Goal: Task Accomplishment & Management: Complete application form

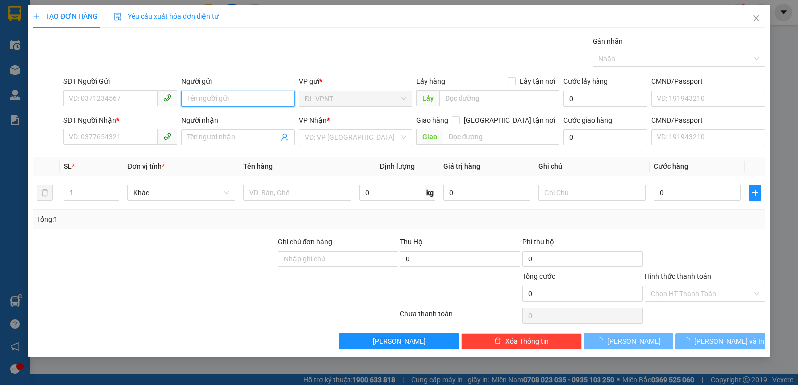
click at [220, 94] on input "Người gửi" at bounding box center [238, 99] width 114 height 16
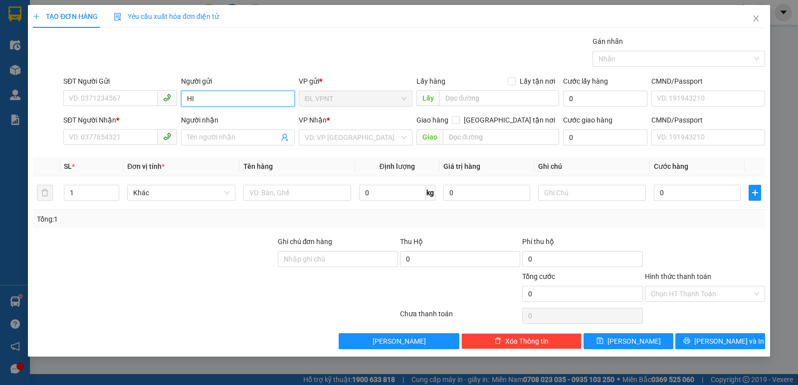
paste input "ẾU"
paste input "ÁI"
paste input "Â"
click at [197, 99] on input "HIẾẾU TRÁI CÂY" at bounding box center [238, 99] width 114 height 16
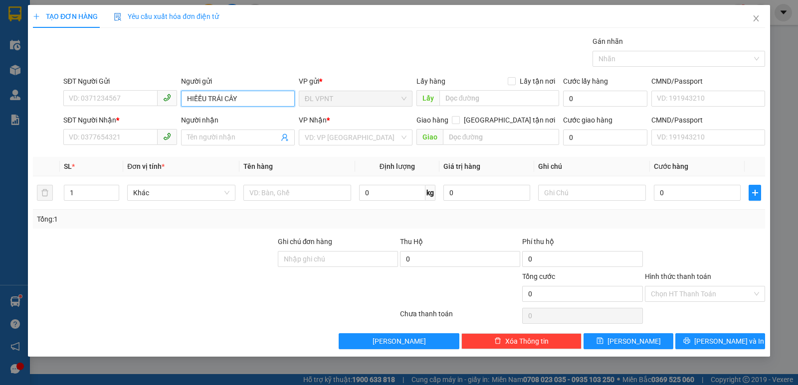
type input "HIẾU TRÁI CÂY"
click at [244, 117] on div "HIẾU TRÁI CÂY - 0868697957" at bounding box center [238, 118] width 102 height 11
type input "0868697957"
type input "HIẾU TRÁI CÂY"
drag, startPoint x: 121, startPoint y: 95, endPoint x: 69, endPoint y: 99, distance: 52.0
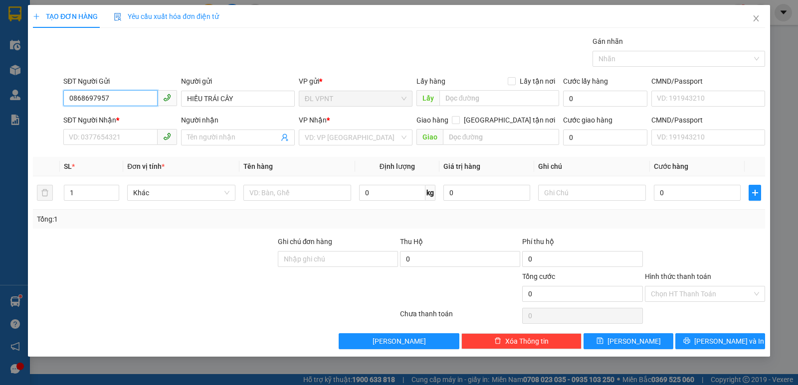
click at [69, 99] on input "0868697957" at bounding box center [110, 98] width 94 height 16
click at [73, 135] on input "SĐT Người Nhận *" at bounding box center [110, 137] width 94 height 16
paste input "0868697957"
type input "0868697957"
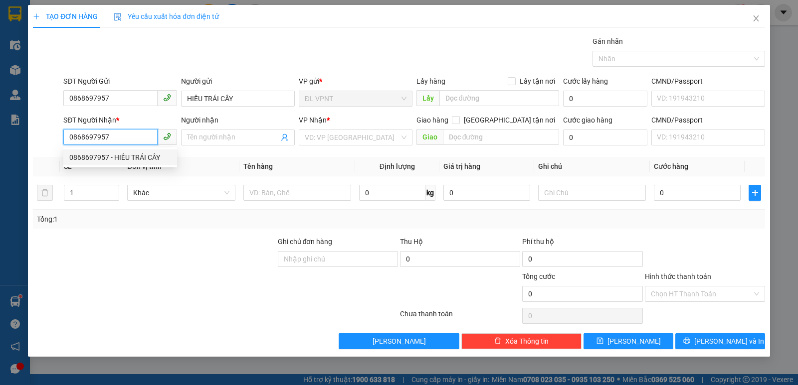
click at [146, 154] on div "0868697957 - HIẾU TRÁI CÂY" at bounding box center [120, 157] width 102 height 11
type input "HIẾU TRÁI CÂY"
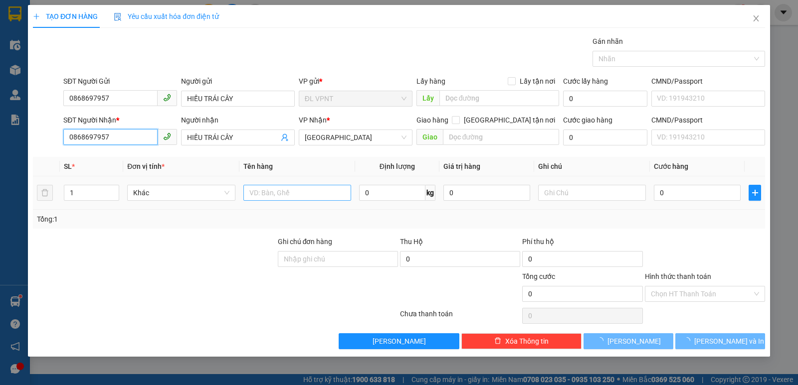
type input "0868697957"
click at [273, 194] on input "text" at bounding box center [297, 193] width 108 height 16
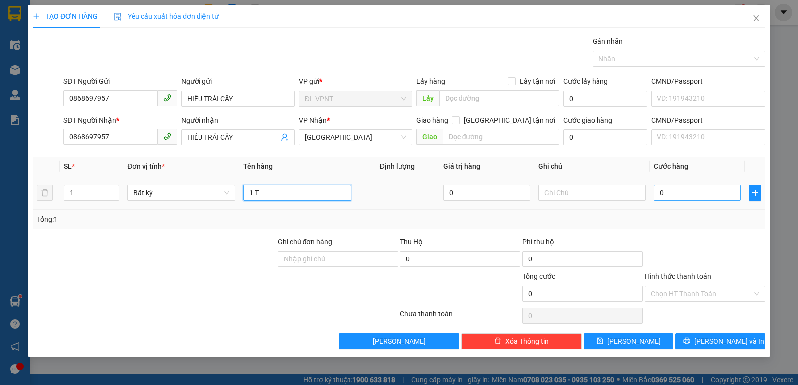
type input "1 T"
click at [669, 193] on input "0" at bounding box center [697, 193] width 87 height 16
type input "4"
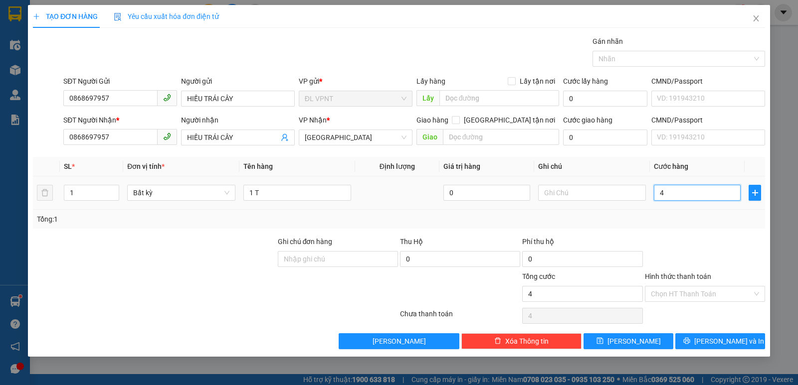
type input "45"
click at [565, 190] on input "text" at bounding box center [592, 193] width 108 height 16
type input "45.000"
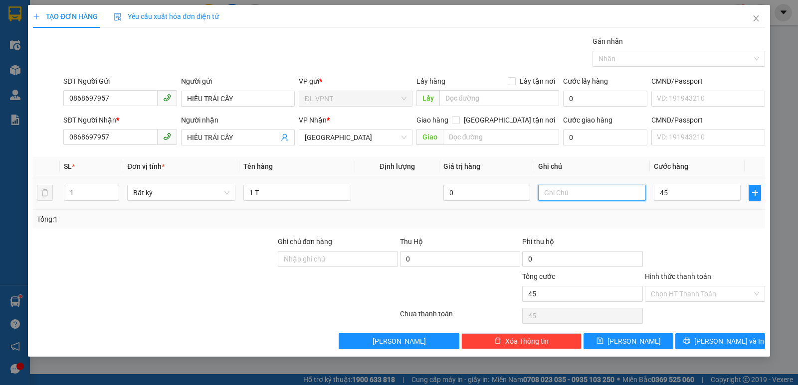
type input "45.000"
paste input "Ô"
paste input "Ợ"
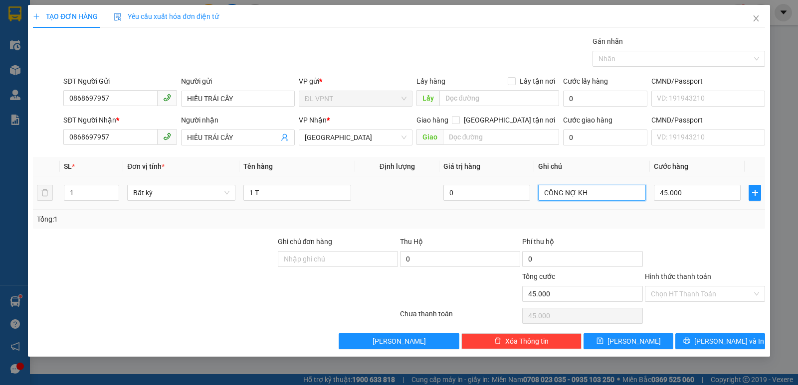
paste input "ẢI"
type input "CÔNG NỢ KHẢI VP"
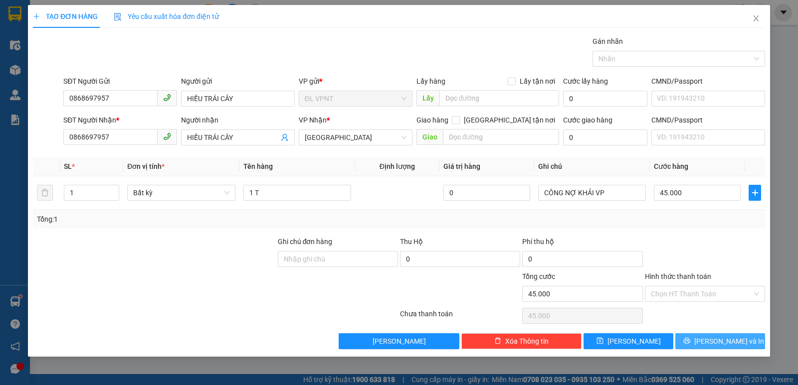
click at [721, 338] on span "[PERSON_NAME] và In" at bounding box center [729, 341] width 70 height 11
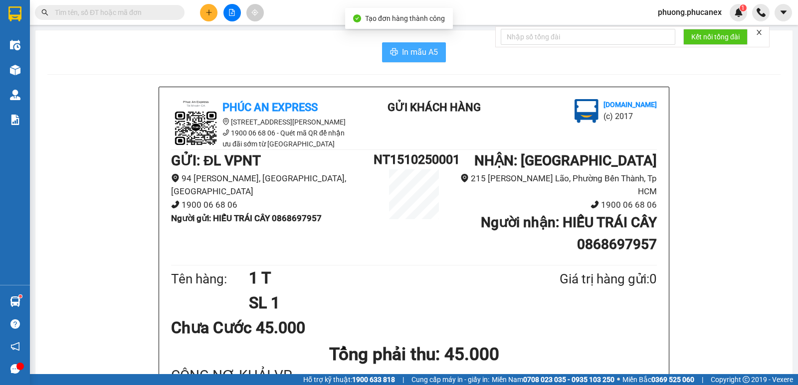
click at [411, 49] on span "In mẫu A5" at bounding box center [420, 52] width 36 height 12
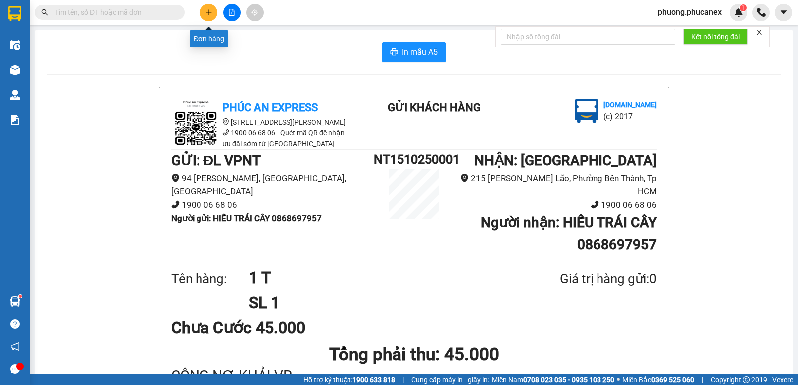
click at [207, 14] on icon "plus" at bounding box center [208, 12] width 7 height 7
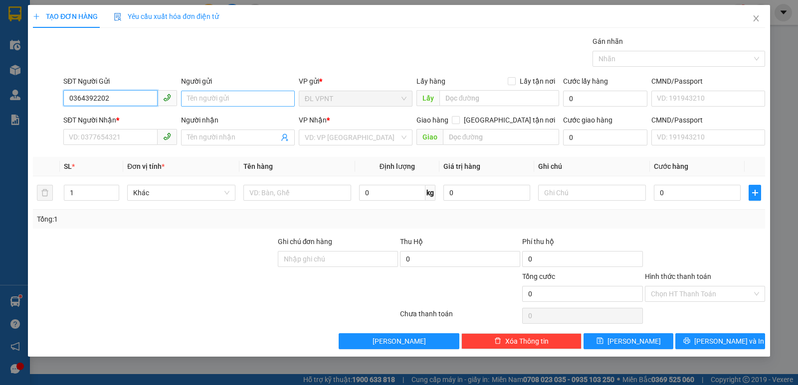
type input "0364392202"
click at [189, 97] on input "Người gửi" at bounding box center [238, 99] width 114 height 16
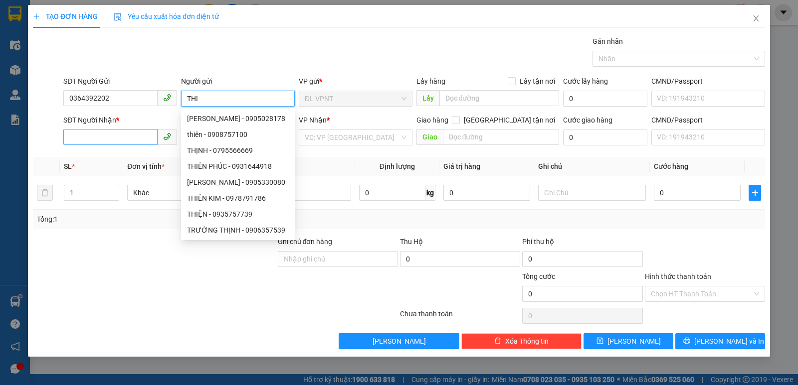
type input "THI"
click at [111, 137] on input "SĐT Người Nhận *" at bounding box center [110, 137] width 94 height 16
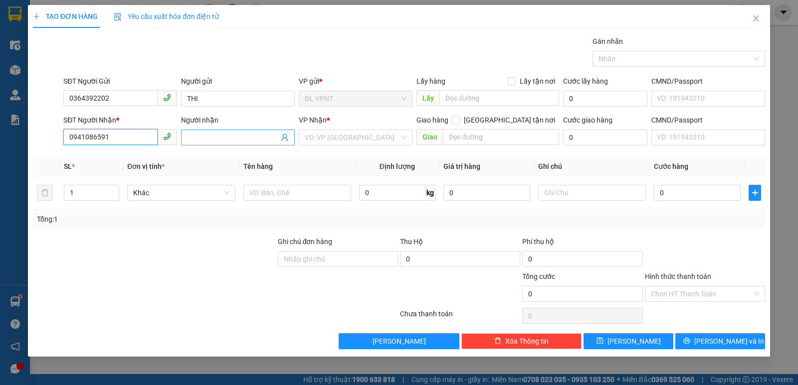
type input "0941086591"
click at [209, 140] on input "Người nhận" at bounding box center [233, 137] width 92 height 11
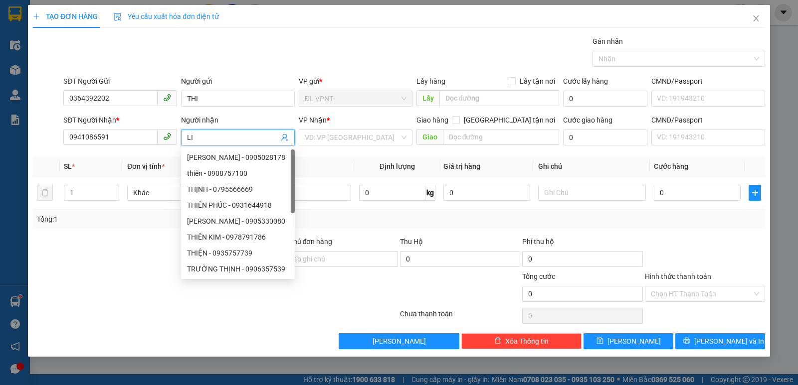
paste input "Ê"
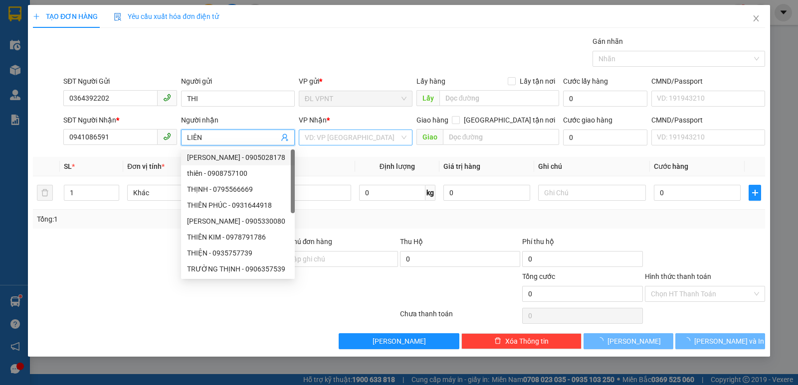
type input "LIÊN"
click at [338, 136] on input "search" at bounding box center [352, 137] width 95 height 15
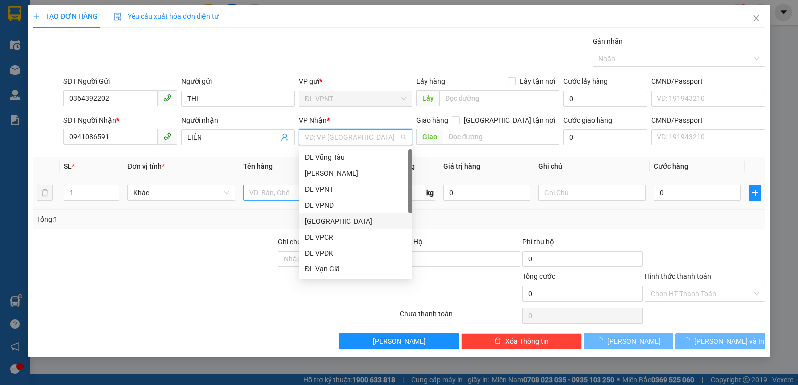
click at [328, 223] on div "[GEOGRAPHIC_DATA]" at bounding box center [356, 221] width 102 height 11
click at [258, 192] on input "text" at bounding box center [297, 193] width 108 height 16
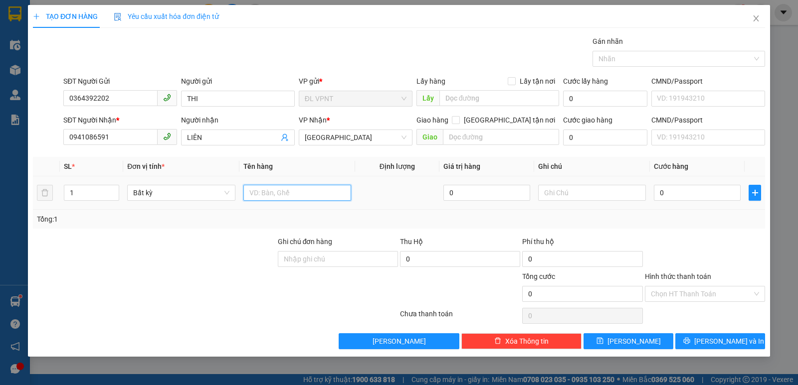
type input "2"
type input "1 HS"
click at [673, 194] on input "0" at bounding box center [697, 193] width 87 height 16
type input "2"
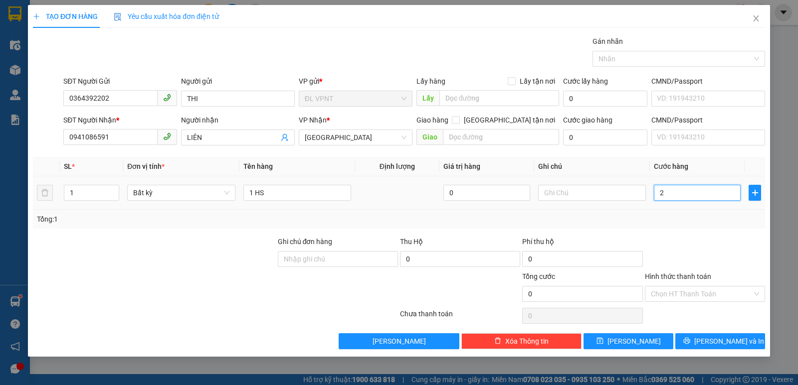
type input "2"
type input "20"
click at [557, 196] on input "text" at bounding box center [592, 193] width 108 height 16
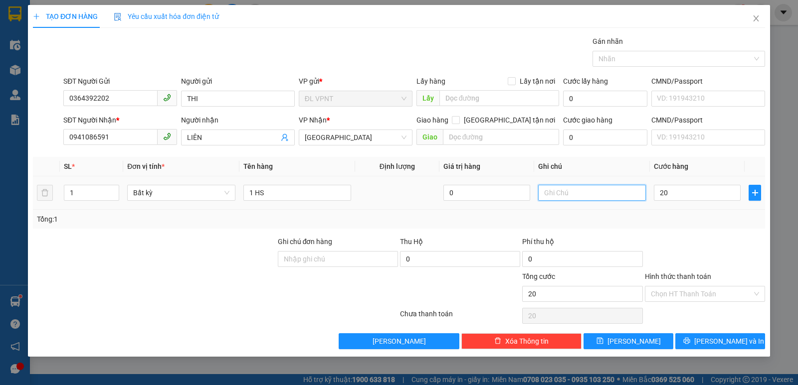
type input "20.000"
type input "MB:"
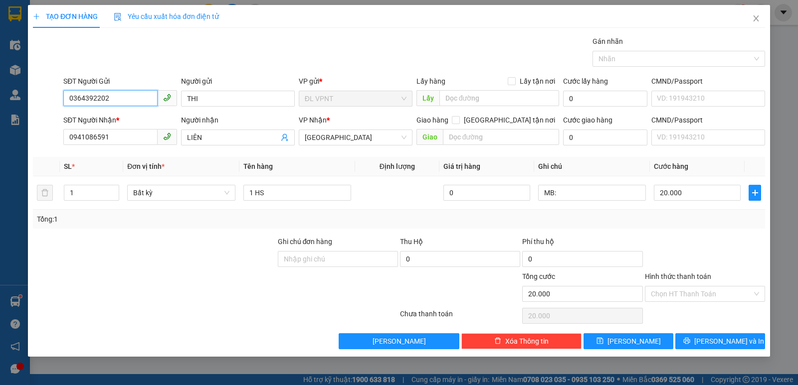
drag, startPoint x: 120, startPoint y: 97, endPoint x: 69, endPoint y: 101, distance: 51.5
click at [69, 101] on input "0364392202" at bounding box center [110, 98] width 94 height 16
drag, startPoint x: 117, startPoint y: 137, endPoint x: 51, endPoint y: 139, distance: 66.4
click at [51, 139] on div "SĐT Người Nhận * 0941086591 0941086591 Người nhận LIÊN VP Nhận * [GEOGRAPHIC_DA…" at bounding box center [399, 132] width 734 height 35
paste input "364392202"
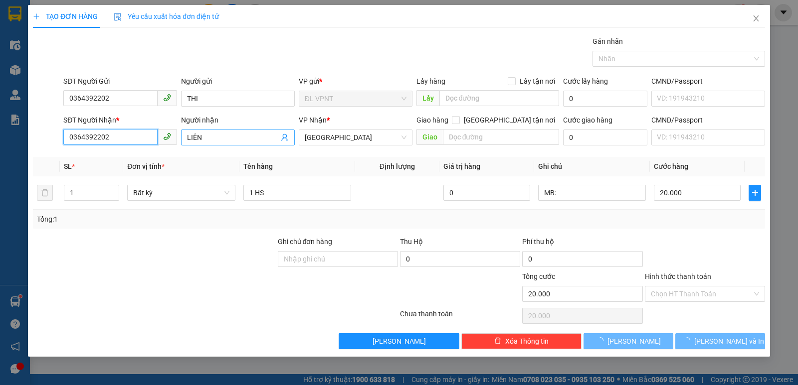
type input "0364392202"
drag, startPoint x: 209, startPoint y: 138, endPoint x: 169, endPoint y: 140, distance: 40.9
click at [181, 138] on div "Người nhận LIÊN" at bounding box center [238, 132] width 118 height 35
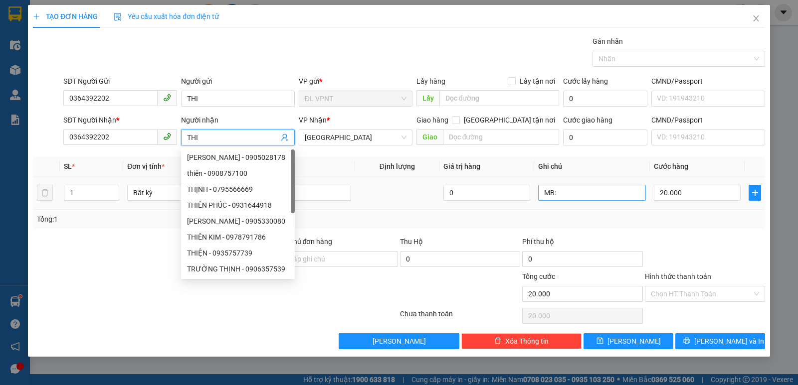
type input "THI"
click at [580, 195] on input "MB:" at bounding box center [592, 193] width 108 height 16
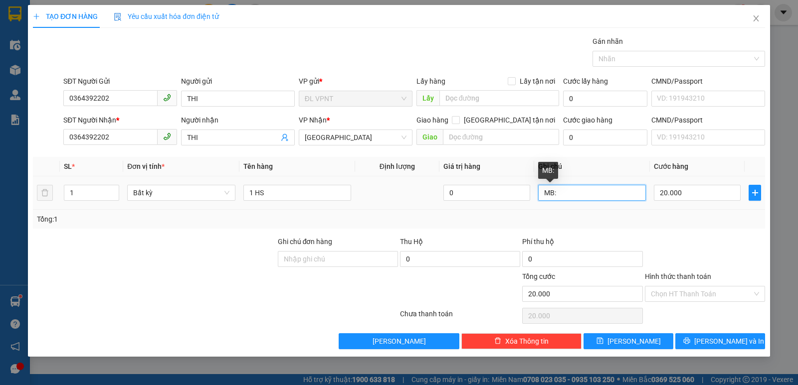
click at [564, 188] on input "MB:" at bounding box center [592, 193] width 108 height 16
paste input "[DATE] 09:09"
type input "MB: [DATE] 09:09"
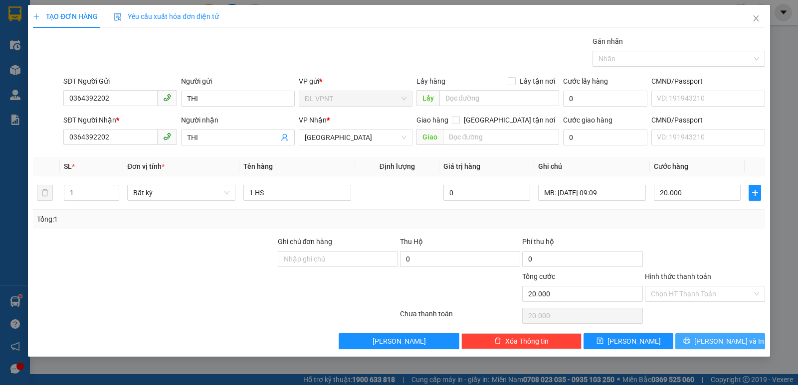
click at [730, 345] on span "[PERSON_NAME] và In" at bounding box center [729, 341] width 70 height 11
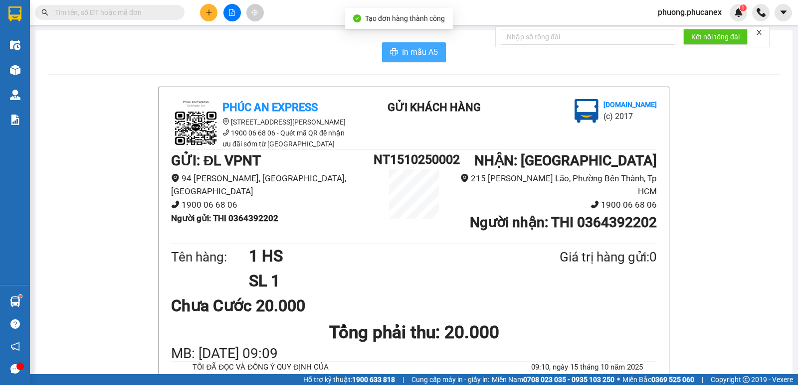
click at [426, 52] on span "In mẫu A5" at bounding box center [420, 52] width 36 height 12
click at [210, 11] on icon "plus" at bounding box center [208, 12] width 7 height 7
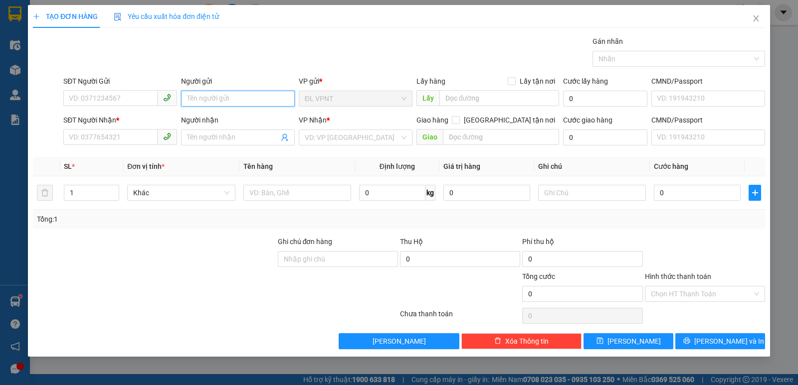
click at [196, 100] on input "Người gửi" at bounding box center [238, 99] width 114 height 16
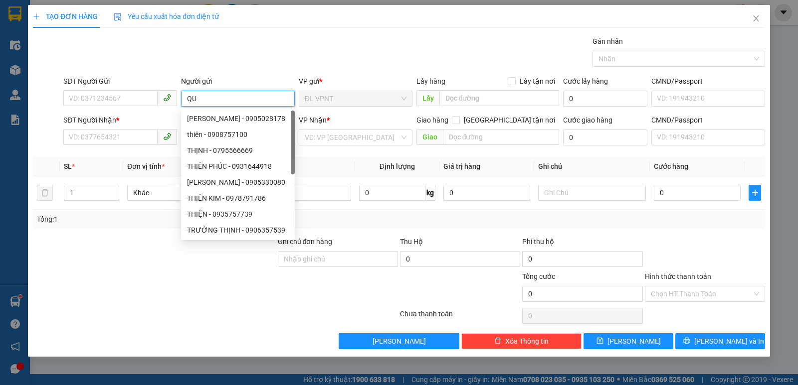
paste input "ỲNH"
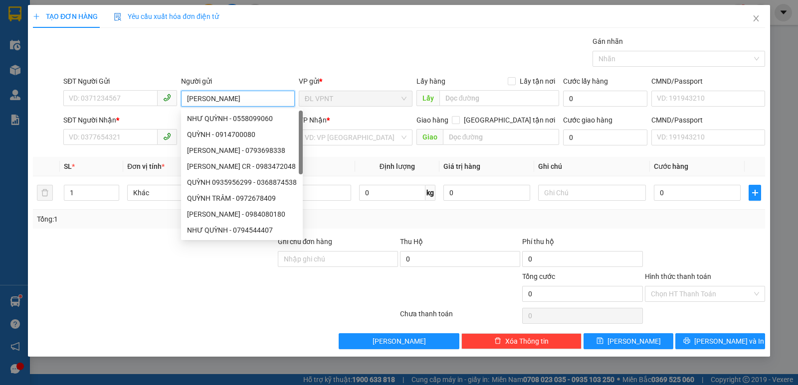
paste input "Ơ"
paste input "ƯƠN"
type input "[PERSON_NAME]"
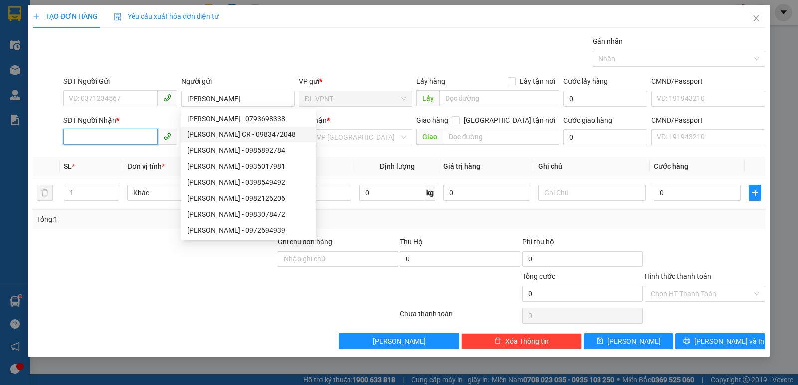
click at [114, 138] on input "SĐT Người Nhận *" at bounding box center [110, 137] width 94 height 16
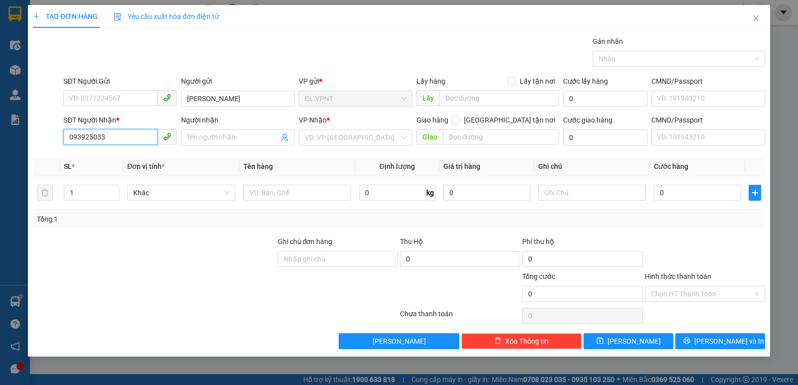
type input "0939250333"
click at [119, 156] on div "0939250333 - MÃO" at bounding box center [120, 157] width 102 height 11
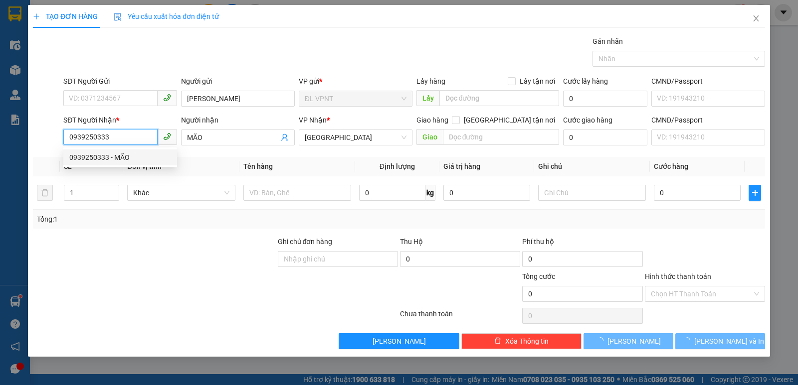
type input "MÃO"
type input "0939250333"
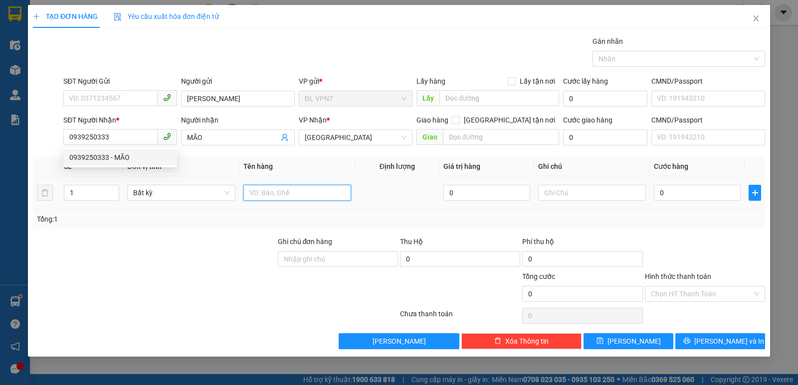
click at [269, 194] on input "text" at bounding box center [297, 193] width 108 height 16
paste input "Ô"
paste input "ỘN"
paste input "ÒN"
type input "1 CUỘN TRÒN"
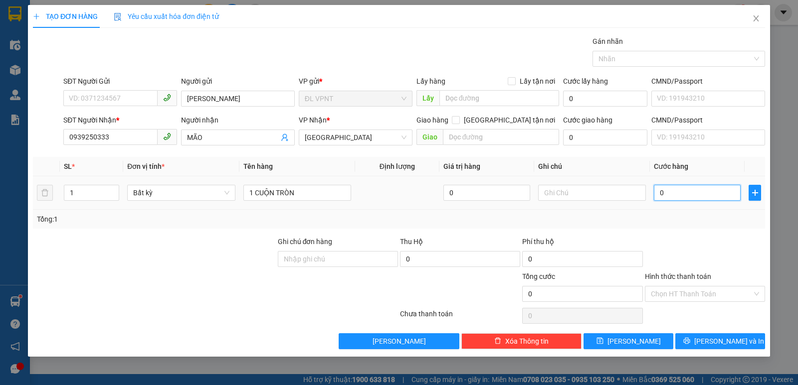
click at [675, 193] on input "0" at bounding box center [697, 193] width 87 height 16
type input "2"
type input "20"
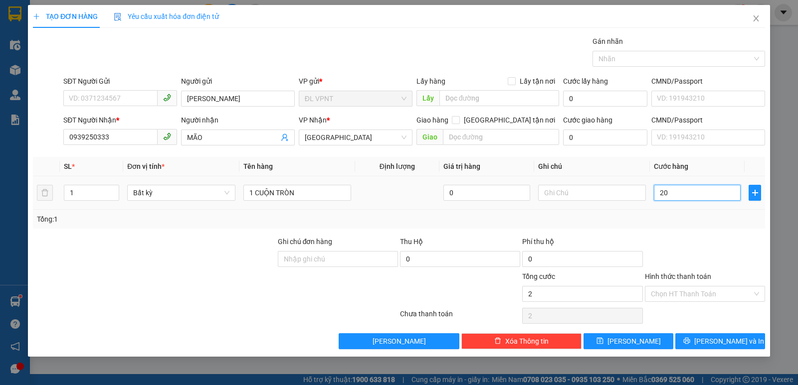
type input "20"
click at [692, 296] on input "Hình thức thanh toán" at bounding box center [701, 294] width 101 height 15
type input "20.000"
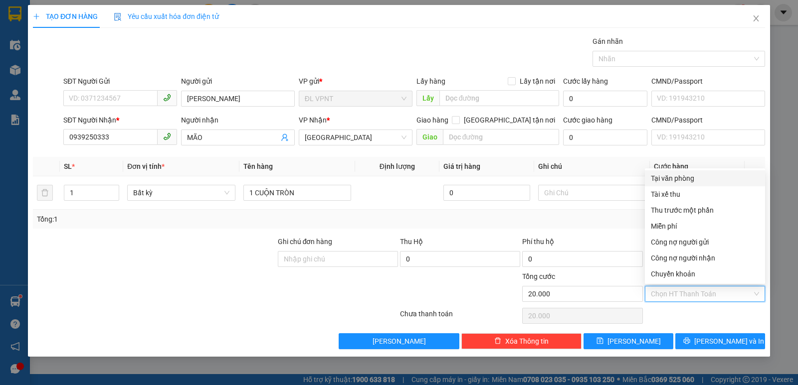
click at [673, 179] on div "Tại văn phòng" at bounding box center [705, 178] width 108 height 11
type input "0"
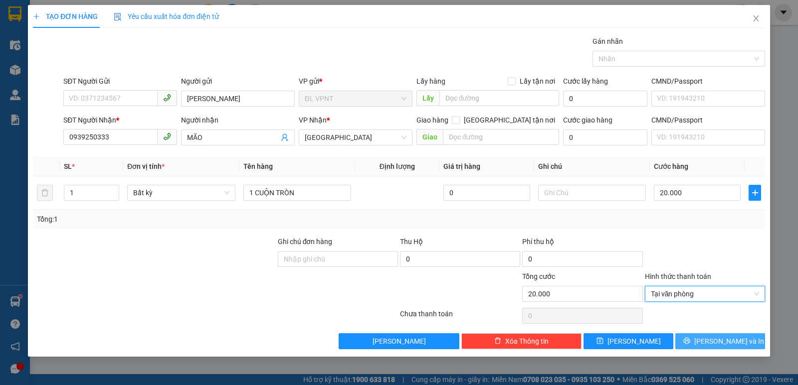
drag, startPoint x: 722, startPoint y: 341, endPoint x: 239, endPoint y: 27, distance: 575.7
click at [720, 337] on span "[PERSON_NAME] và In" at bounding box center [729, 341] width 70 height 11
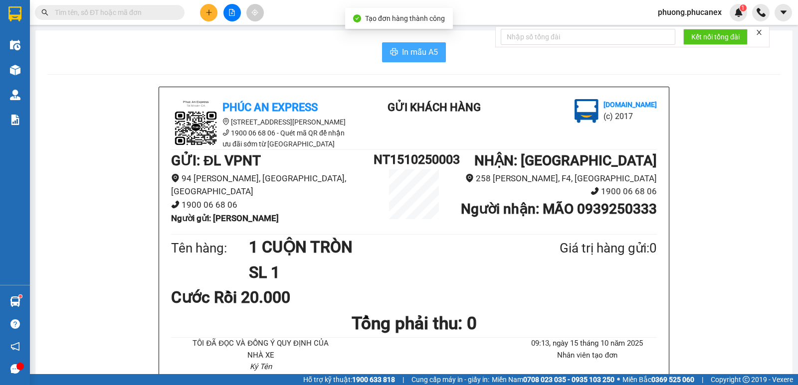
click at [414, 51] on span "In mẫu A5" at bounding box center [420, 52] width 36 height 12
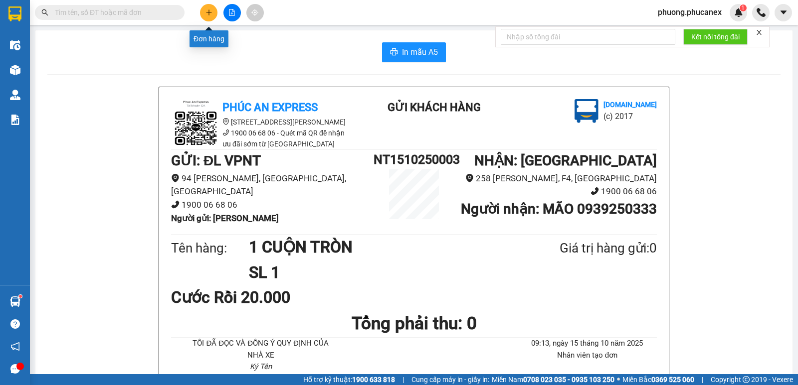
click at [210, 11] on icon "plus" at bounding box center [208, 12] width 7 height 7
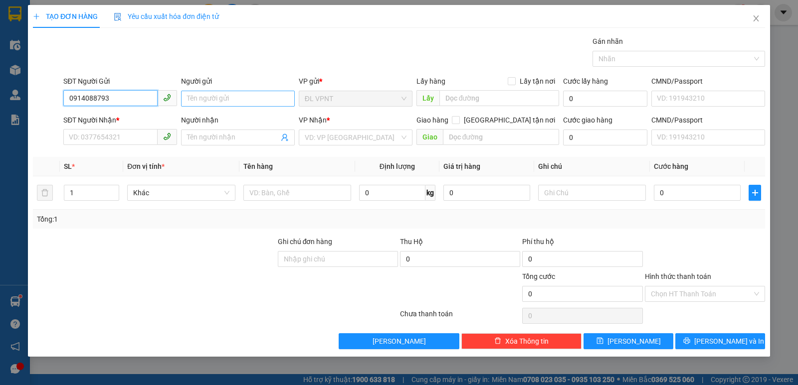
type input "0914088793"
click at [192, 99] on input "Người gửi" at bounding box center [238, 99] width 114 height 16
drag, startPoint x: 124, startPoint y: 97, endPoint x: 64, endPoint y: 105, distance: 59.8
click at [64, 105] on input "0914088793" at bounding box center [110, 98] width 94 height 16
click at [85, 136] on input "SĐT Người Nhận *" at bounding box center [110, 137] width 94 height 16
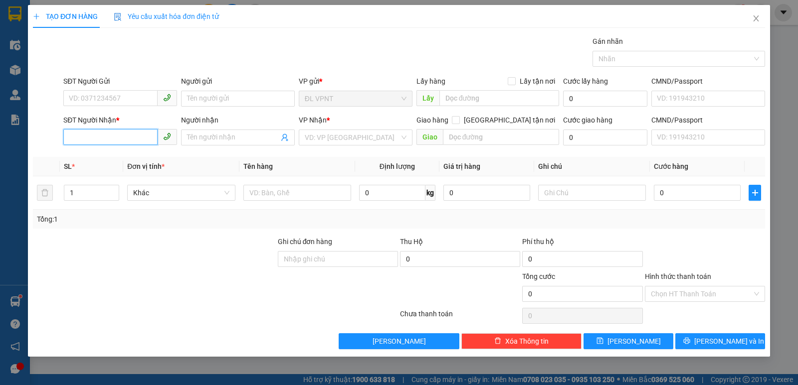
paste input "0914088793"
type input "0914088793"
click at [115, 157] on div "0914088793 - VUI" at bounding box center [120, 157] width 102 height 11
type input "VUI"
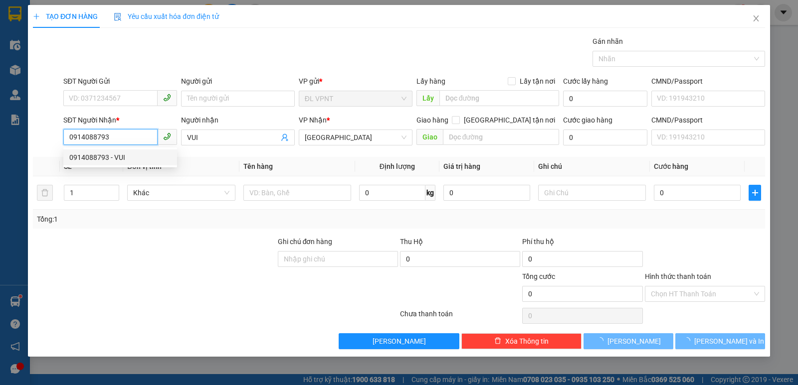
type input "0914088793"
click at [198, 90] on div "Người gửi" at bounding box center [238, 83] width 114 height 15
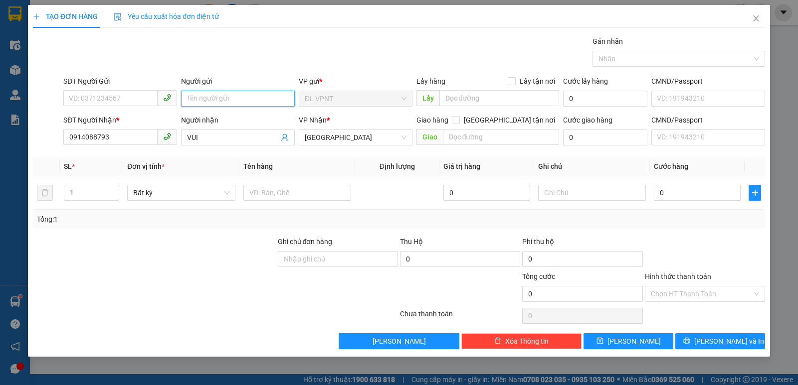
click at [203, 92] on input "Người gửi" at bounding box center [238, 99] width 114 height 16
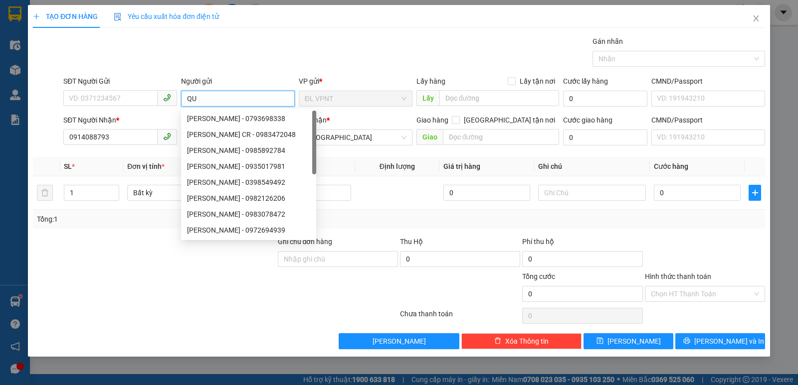
paste input "ỲNH"
paste input "ƯƠN"
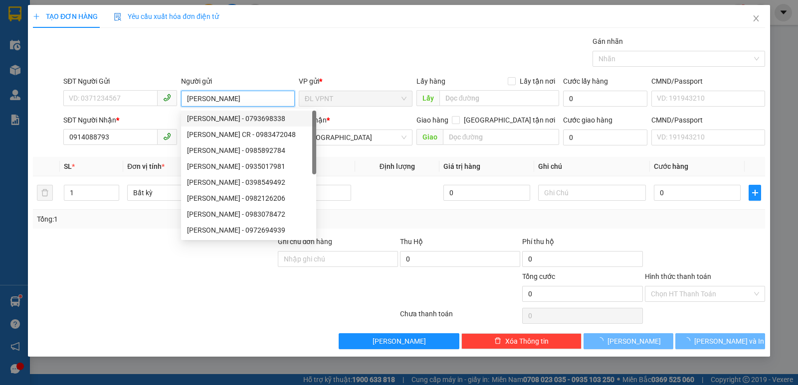
click at [228, 100] on input "[PERSON_NAME]" at bounding box center [238, 99] width 114 height 16
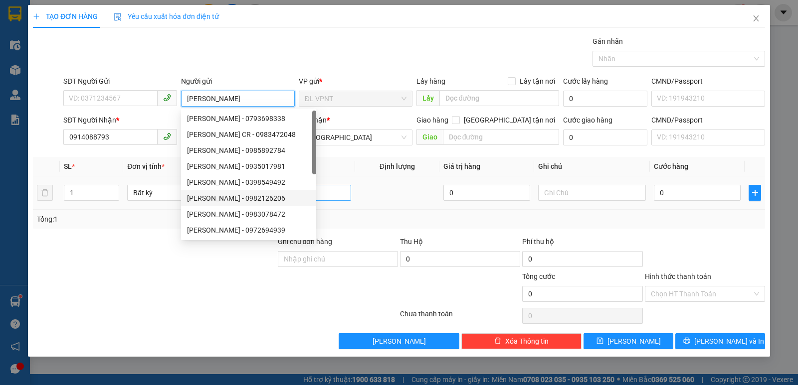
type input "[PERSON_NAME]"
click at [329, 191] on input "text" at bounding box center [297, 193] width 108 height 16
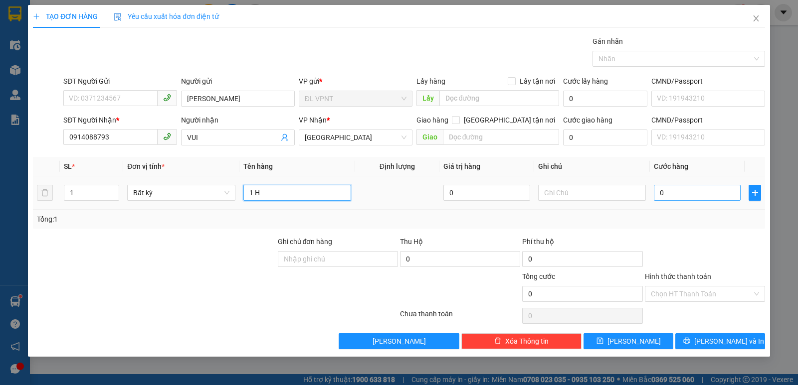
type input "1 H"
click at [712, 191] on input "0" at bounding box center [697, 193] width 87 height 16
type input "2"
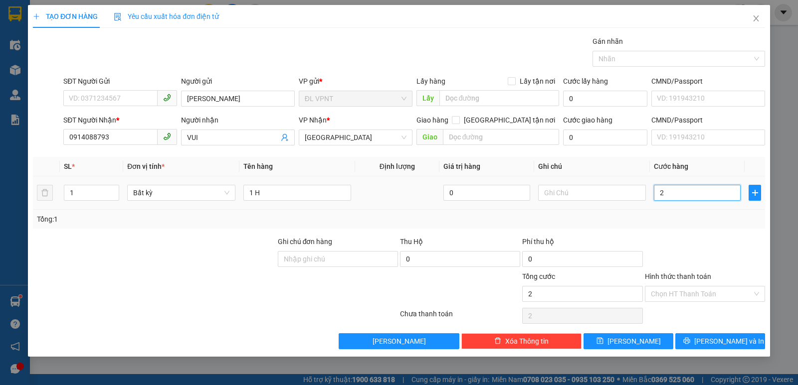
type input "20"
click at [690, 294] on input "Hình thức thanh toán" at bounding box center [701, 294] width 101 height 15
type input "20.000"
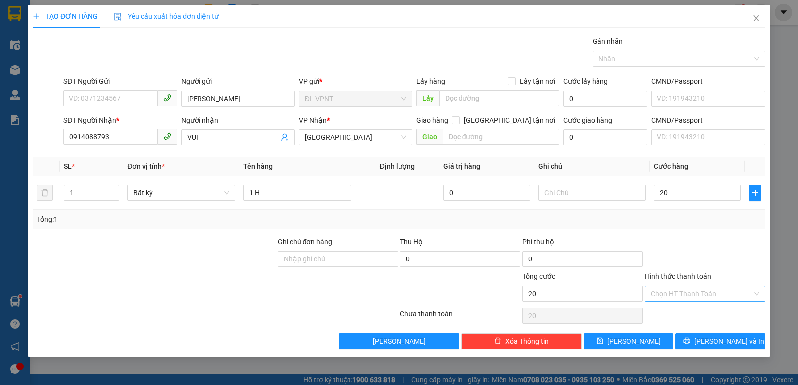
type input "20.000"
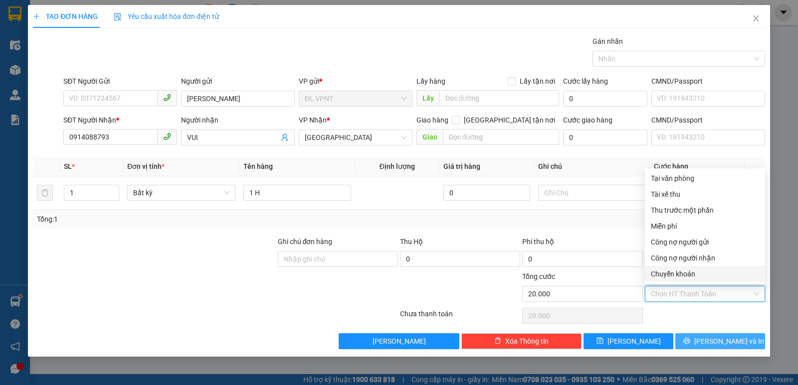
drag, startPoint x: 706, startPoint y: 342, endPoint x: 491, endPoint y: 80, distance: 338.7
click at [706, 334] on button "[PERSON_NAME] và In" at bounding box center [720, 342] width 90 height 16
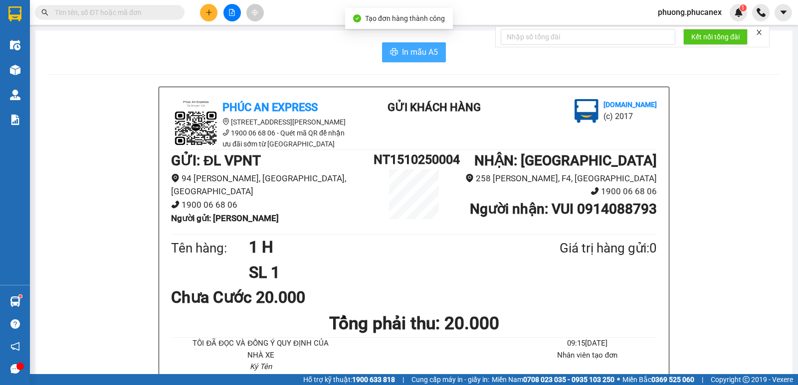
click at [385, 49] on button "In mẫu A5" at bounding box center [414, 52] width 64 height 20
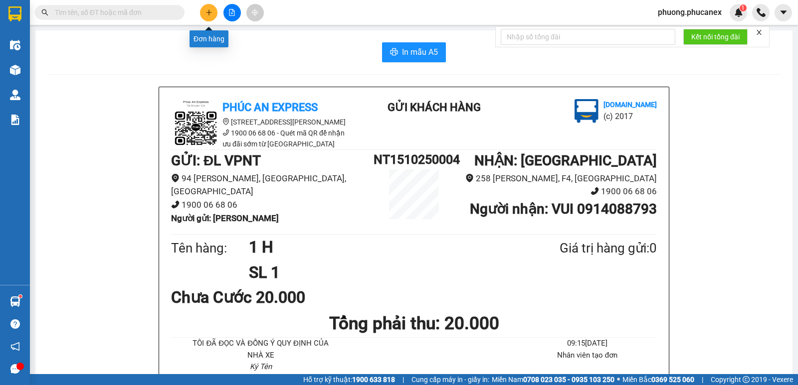
click at [211, 11] on icon "plus" at bounding box center [208, 12] width 7 height 7
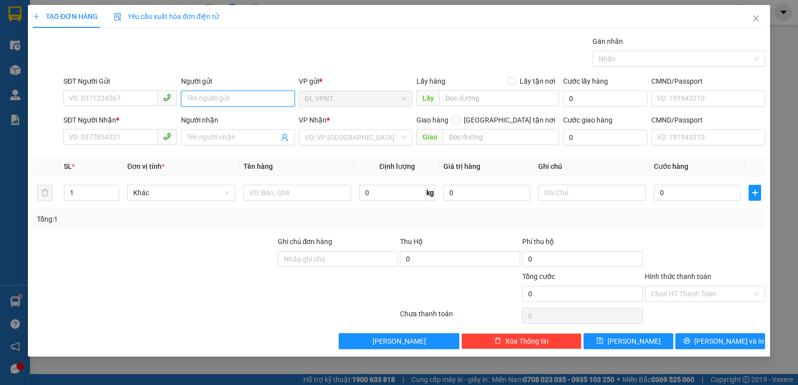
click at [199, 99] on input "Người gửi" at bounding box center [238, 99] width 114 height 16
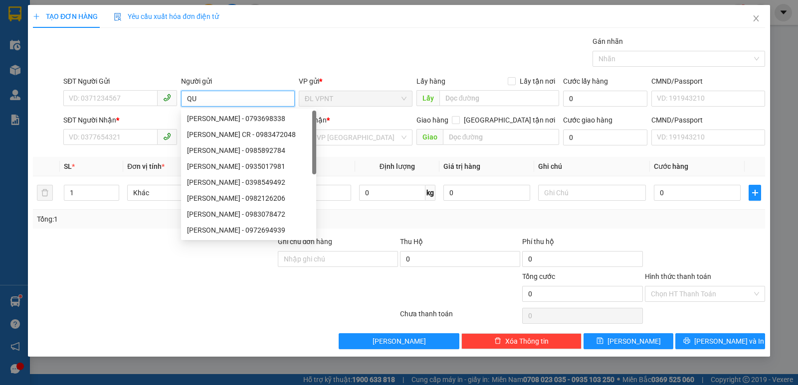
paste input "ỲNH"
paste input "ƯƠN"
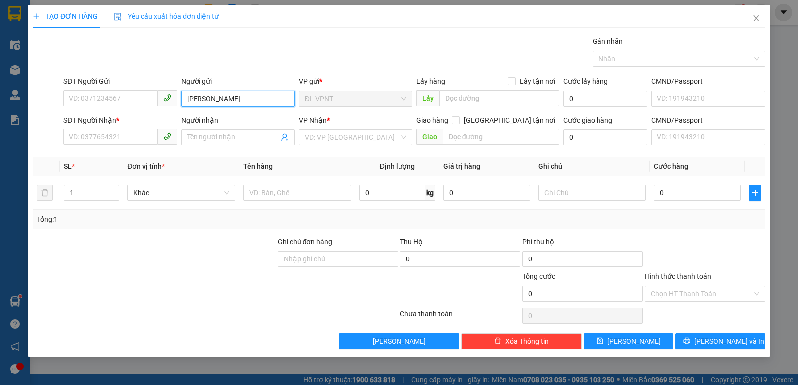
drag, startPoint x: 228, startPoint y: 100, endPoint x: 219, endPoint y: 100, distance: 9.0
click at [219, 100] on input "[PERSON_NAME]" at bounding box center [238, 99] width 114 height 16
type input "[PERSON_NAME]"
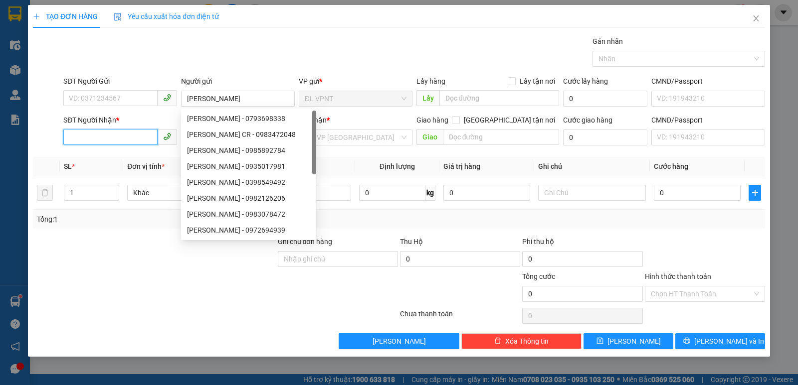
click at [108, 141] on input "SĐT Người Nhận *" at bounding box center [110, 137] width 94 height 16
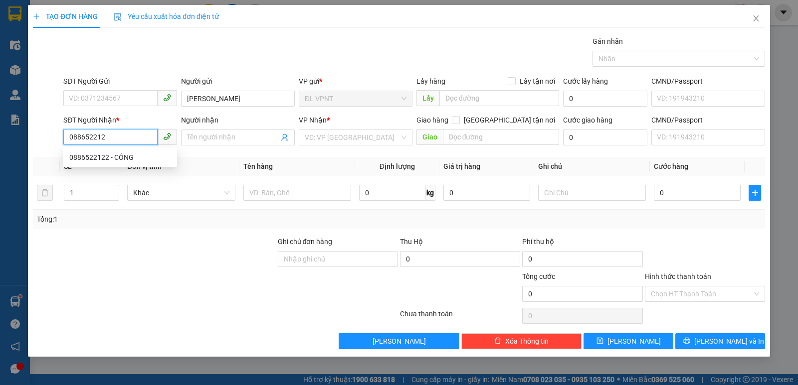
type input "0886522122"
click at [122, 154] on div "0886522122 - CÔNG" at bounding box center [120, 157] width 102 height 11
type input "CÔNG"
type input "0886522122"
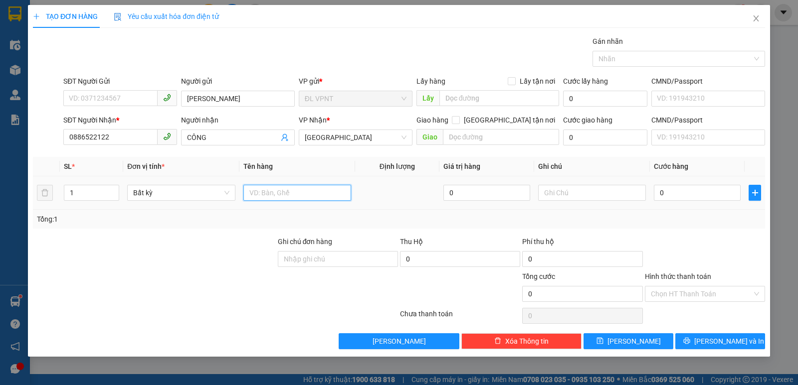
click at [264, 188] on input "text" at bounding box center [297, 193] width 108 height 16
type input "1 H"
click at [671, 197] on input "0" at bounding box center [697, 193] width 87 height 16
type input "2"
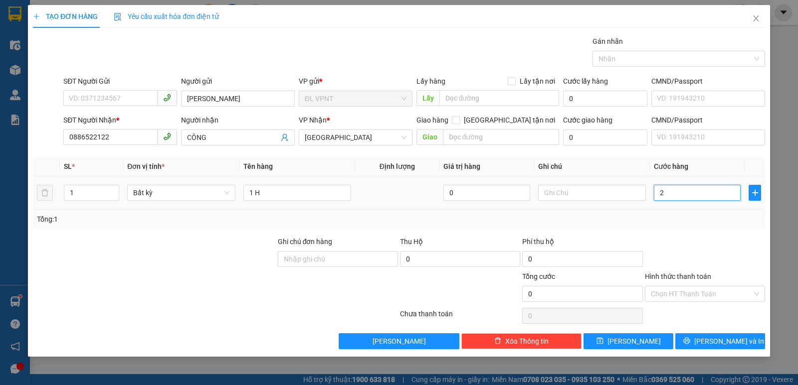
type input "2"
type input "20"
click at [713, 347] on button "[PERSON_NAME] và In" at bounding box center [720, 342] width 90 height 16
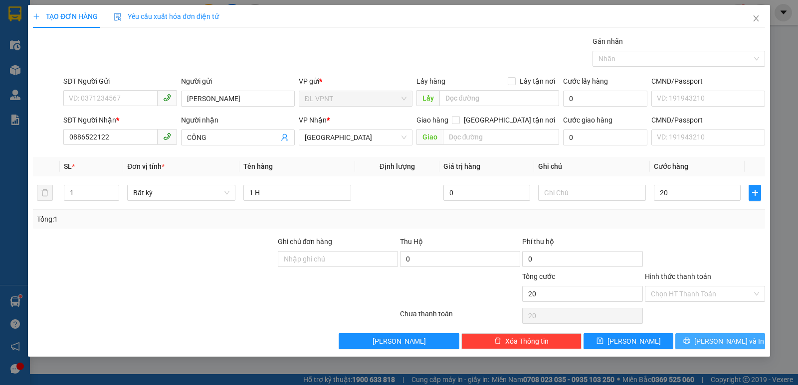
type input "20.000"
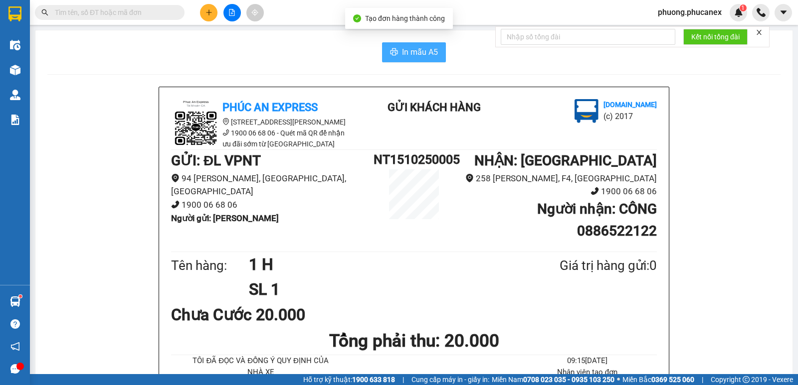
click at [411, 53] on span "In mẫu A5" at bounding box center [420, 52] width 36 height 12
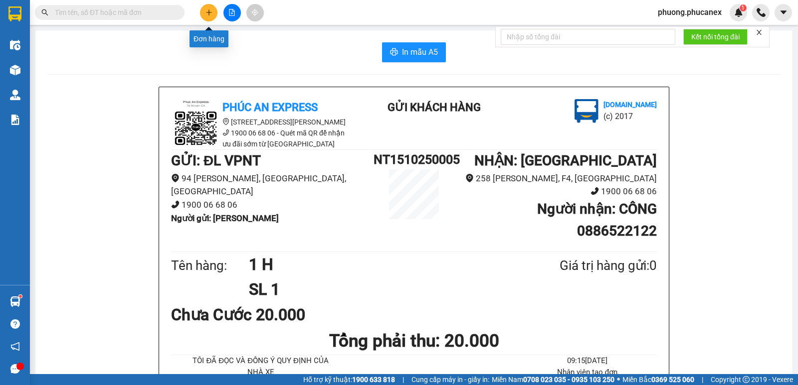
click at [208, 9] on icon "plus" at bounding box center [208, 12] width 7 height 7
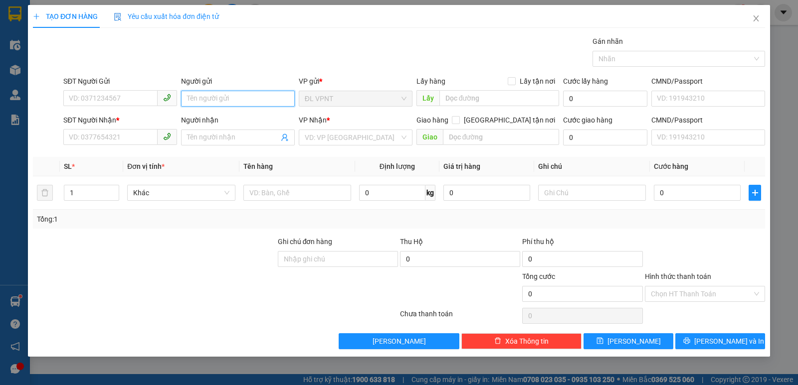
drag, startPoint x: 208, startPoint y: 96, endPoint x: 200, endPoint y: 94, distance: 8.1
click at [207, 95] on input "Người gửi" at bounding box center [238, 99] width 114 height 16
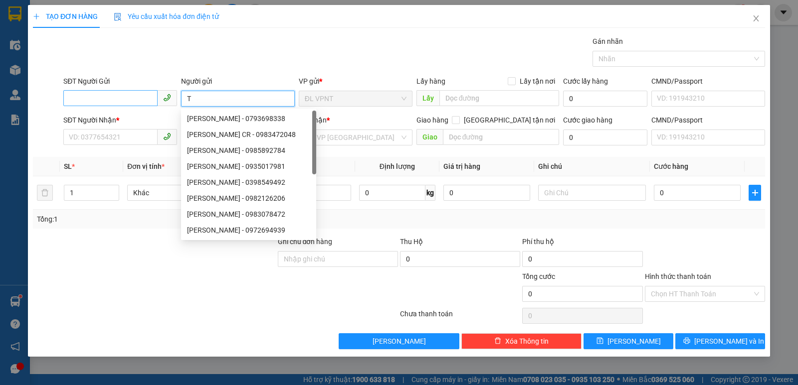
paste input "ÌNH"
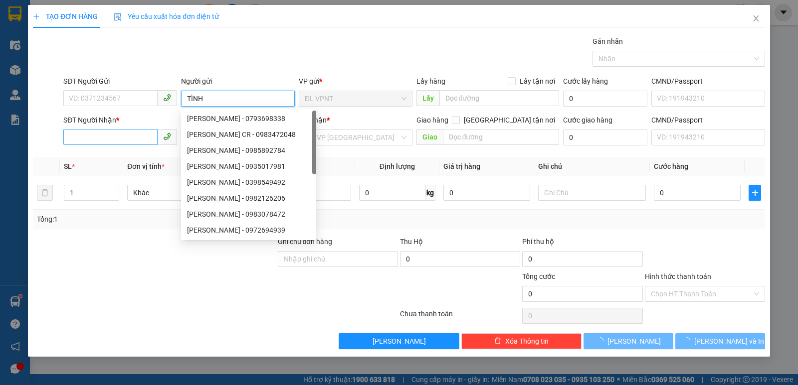
type input "TÌNH"
click at [93, 135] on input "SĐT Người Nhận *" at bounding box center [110, 137] width 94 height 16
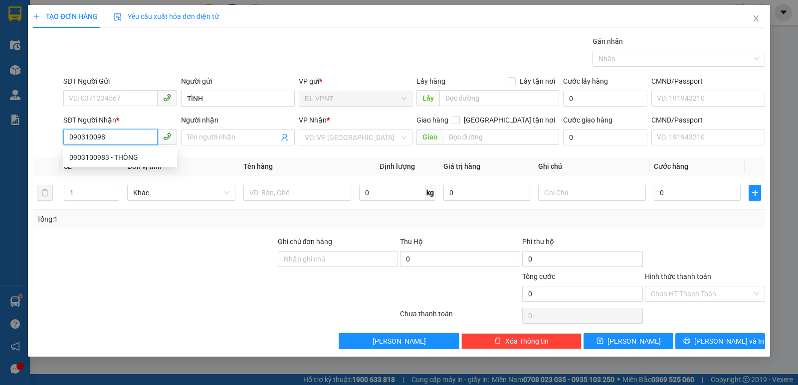
type input "0903100983"
click at [117, 155] on div "0903100983 - THÔNG" at bounding box center [120, 157] width 102 height 11
type input "THÔNG"
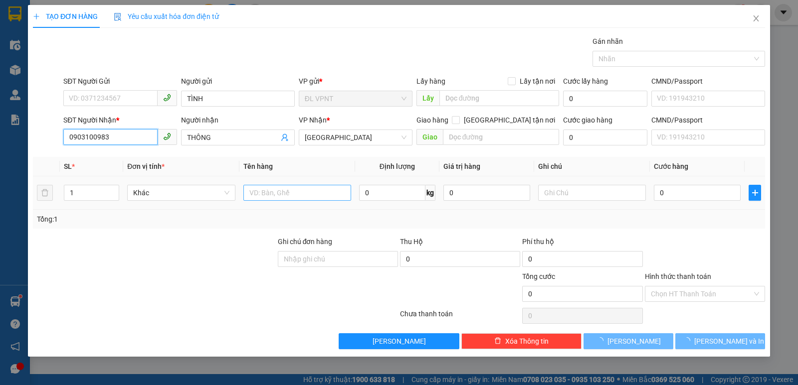
type input "0903100983"
click at [305, 195] on input "text" at bounding box center [297, 193] width 108 height 16
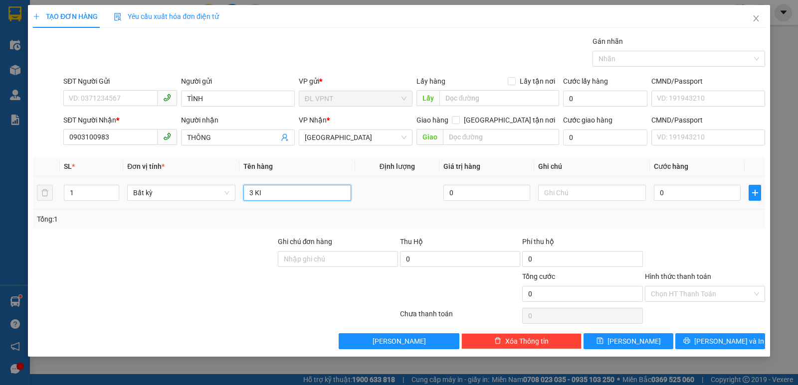
paste input "Ê"
paste input "ỆN"
type input "3 KIỆN"
click at [87, 196] on input "1" at bounding box center [91, 193] width 54 height 15
type input "3"
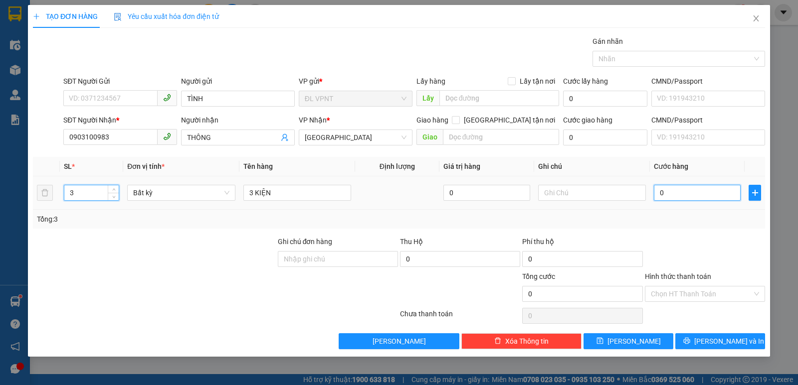
click at [675, 195] on input "0" at bounding box center [697, 193] width 87 height 16
type input "1"
type input "14"
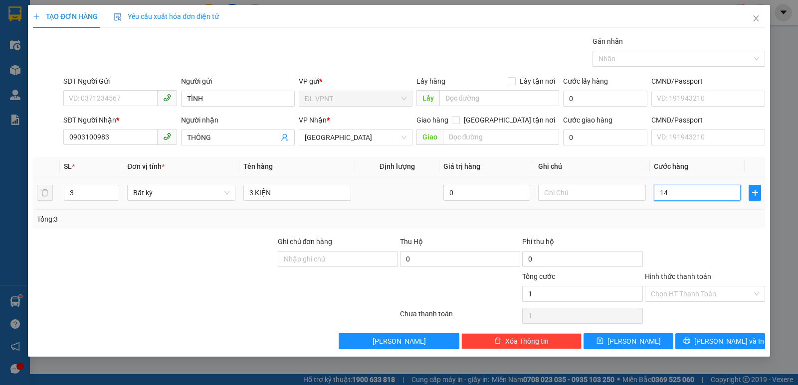
type input "14"
type input "140"
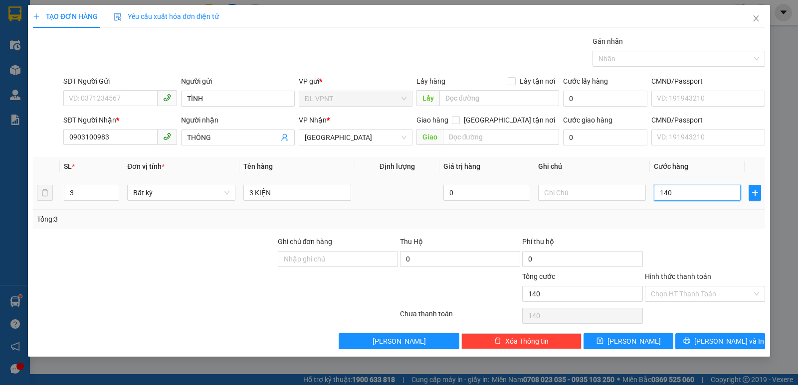
drag, startPoint x: 677, startPoint y: 194, endPoint x: 664, endPoint y: 193, distance: 13.0
click at [664, 193] on input "140" at bounding box center [697, 193] width 87 height 16
type input "13"
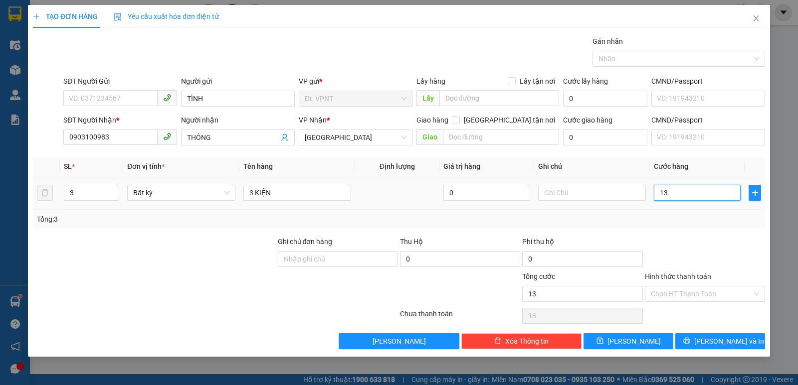
type input "130"
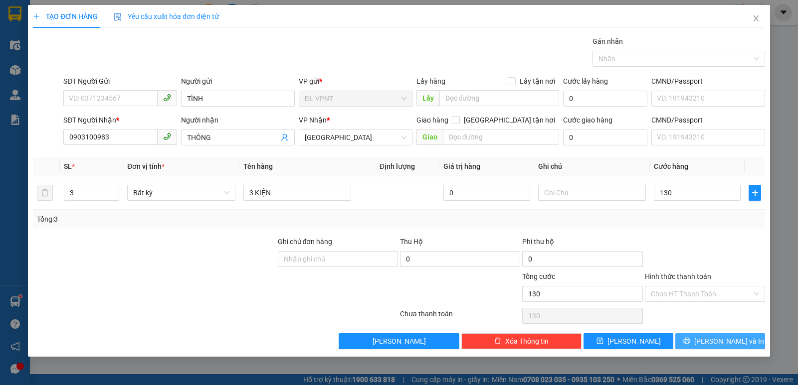
drag, startPoint x: 716, startPoint y: 341, endPoint x: 423, endPoint y: 50, distance: 412.9
click at [714, 340] on span "[PERSON_NAME] và In" at bounding box center [729, 341] width 70 height 11
type input "130.000"
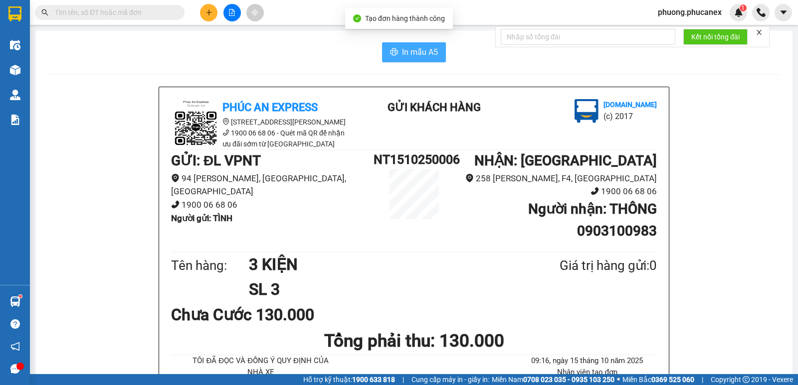
click at [402, 53] on span "In mẫu A5" at bounding box center [420, 52] width 36 height 12
click at [74, 13] on input "text" at bounding box center [114, 12] width 118 height 11
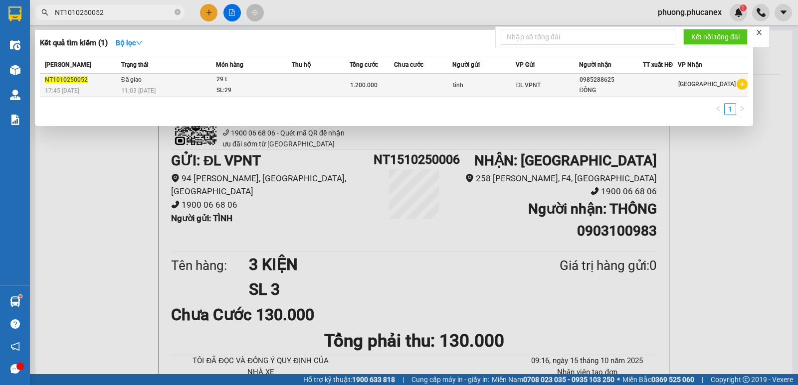
type input "NT1010250052"
click at [596, 88] on div "ĐỒNG" at bounding box center [610, 90] width 63 height 10
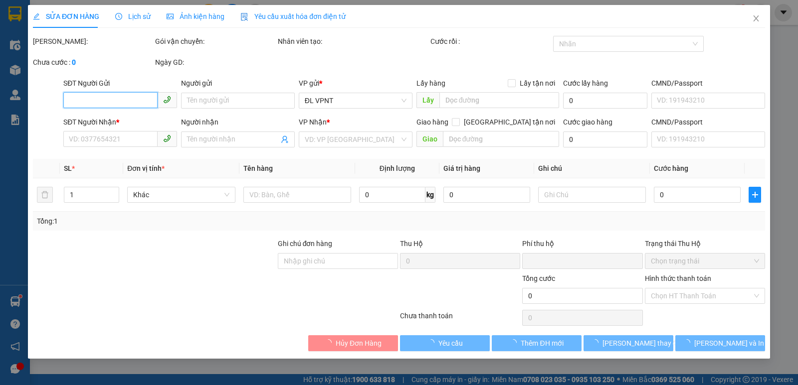
type input "tình"
type input "0985288625"
type input "ĐỒNG"
type input "0"
type input "1.200.000"
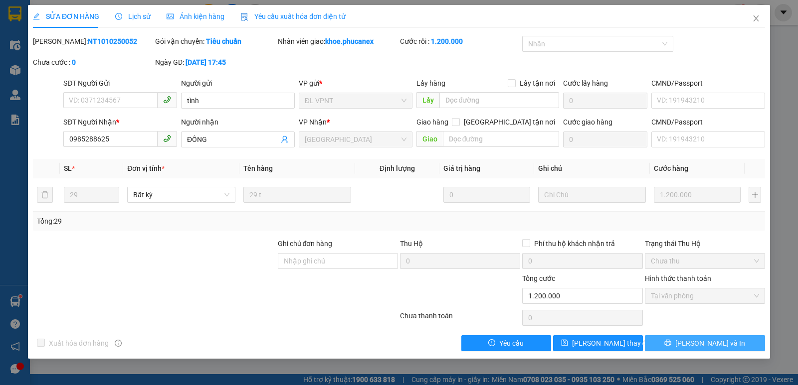
drag, startPoint x: 707, startPoint y: 345, endPoint x: 586, endPoint y: 275, distance: 138.7
click at [707, 345] on span "[PERSON_NAME] và In" at bounding box center [710, 343] width 70 height 11
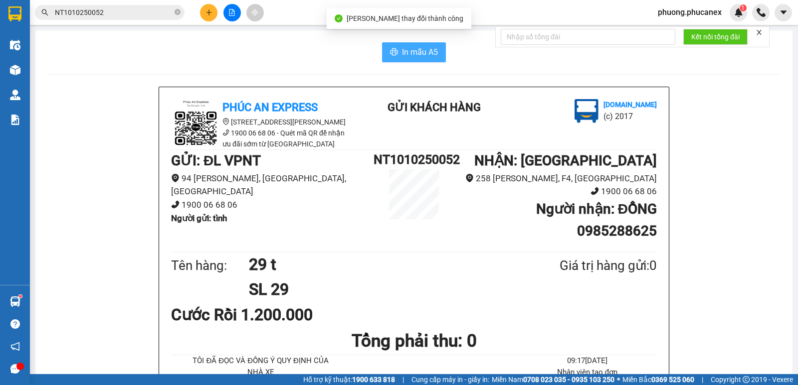
click at [415, 53] on span "In mẫu A5" at bounding box center [420, 52] width 36 height 12
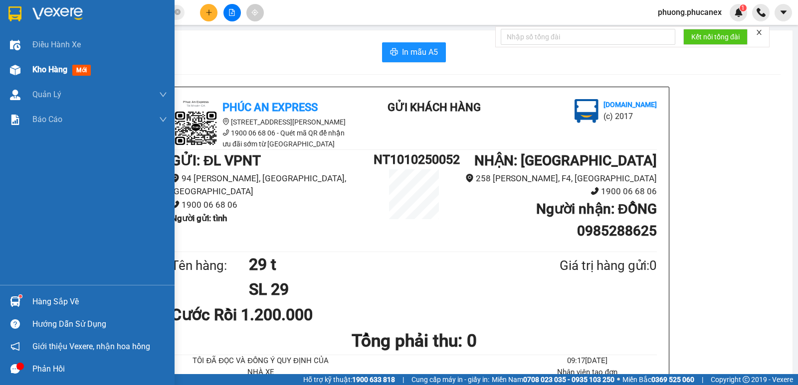
click at [49, 67] on span "Kho hàng" at bounding box center [49, 69] width 35 height 9
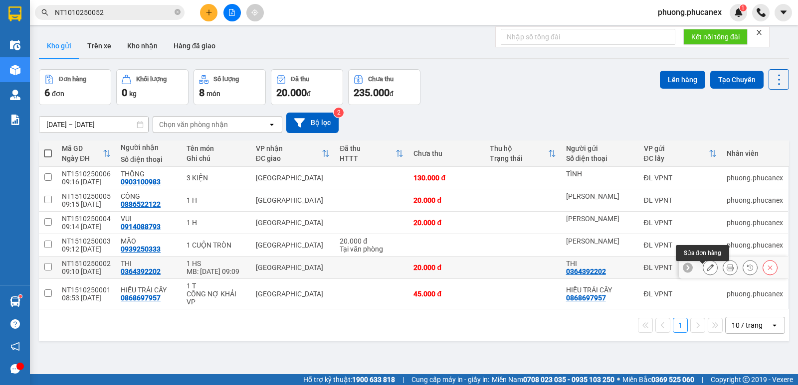
click at [707, 271] on icon at bounding box center [710, 267] width 7 height 7
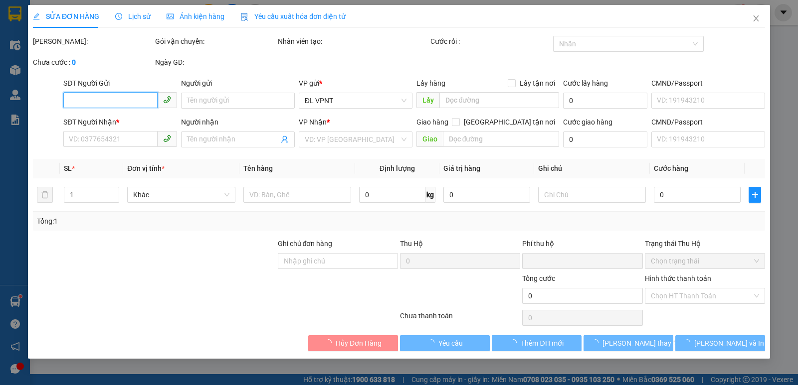
type input "0364392202"
type input "THI"
type input "0364392202"
type input "THI"
type input "0"
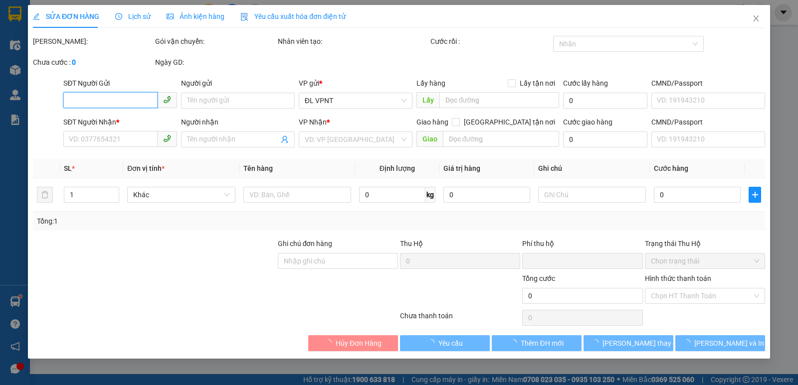
type input "20.000"
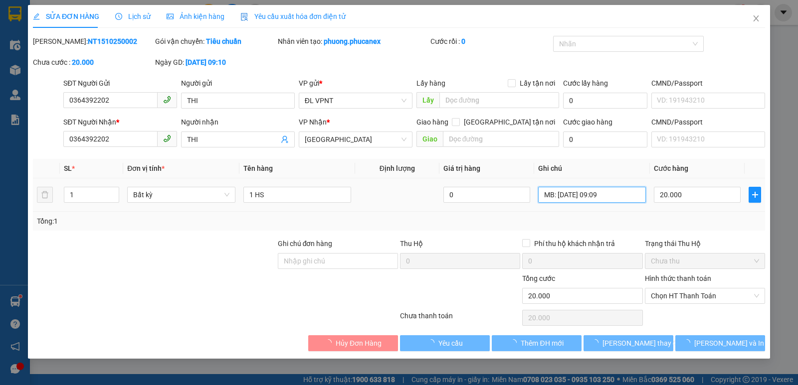
click at [613, 196] on input "MB: [DATE] 09:09" at bounding box center [592, 195] width 108 height 16
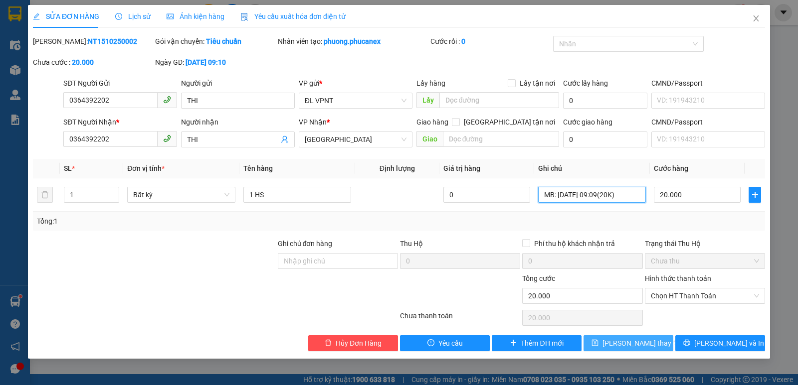
type input "MB: [DATE] 09:09(20K)"
drag, startPoint x: 646, startPoint y: 339, endPoint x: 422, endPoint y: 161, distance: 285.7
click at [646, 339] on span "[PERSON_NAME] thay đổi" at bounding box center [642, 343] width 80 height 11
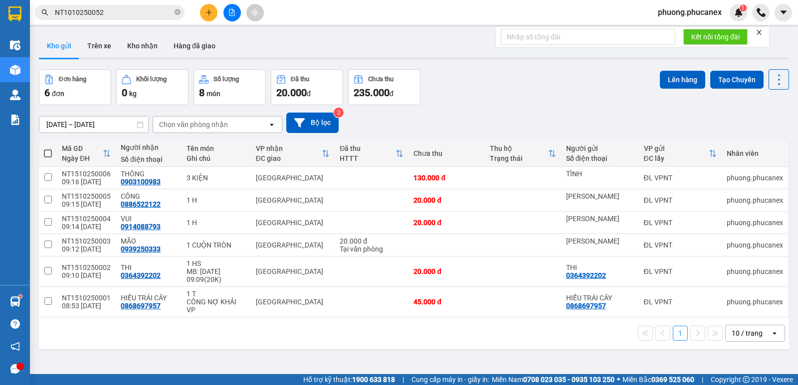
click at [198, 12] on div at bounding box center [231, 12] width 75 height 17
click at [205, 12] on icon "plus" at bounding box center [208, 12] width 7 height 7
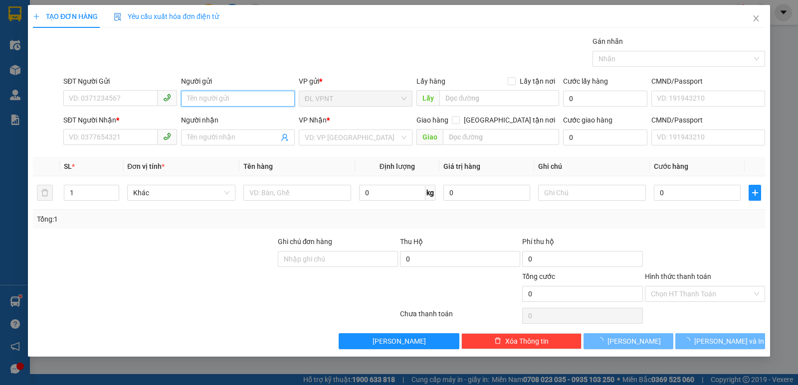
click at [198, 99] on input "Người gửi" at bounding box center [238, 99] width 114 height 16
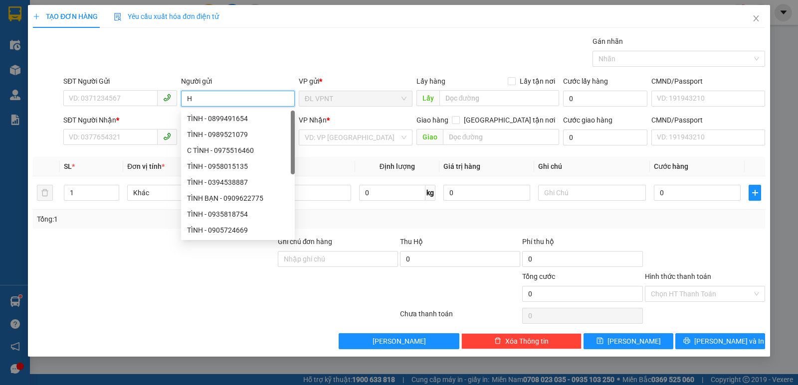
paste input "ẢI"
paste input "Â"
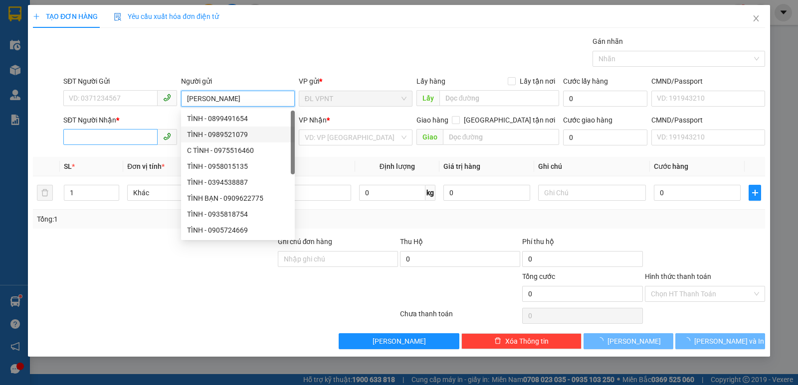
type input "[PERSON_NAME]"
click at [112, 132] on input "SĐT Người Nhận *" at bounding box center [110, 137] width 94 height 16
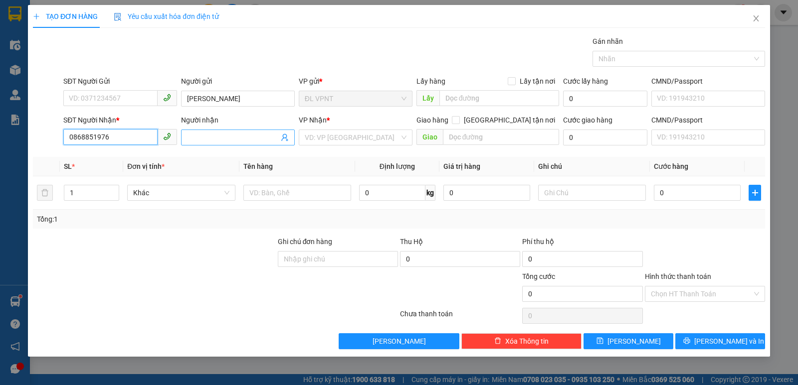
type input "0868851976"
click at [193, 138] on input "Người nhận" at bounding box center [233, 137] width 92 height 11
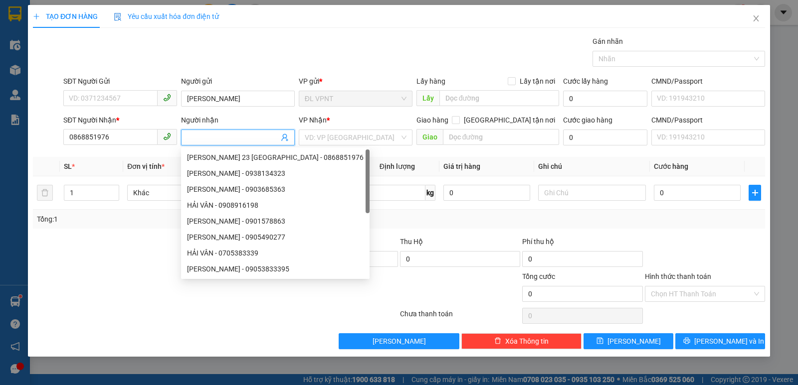
type input "R"
paste input "Ư"
paste input "Ứ"
paste input "ÁT"
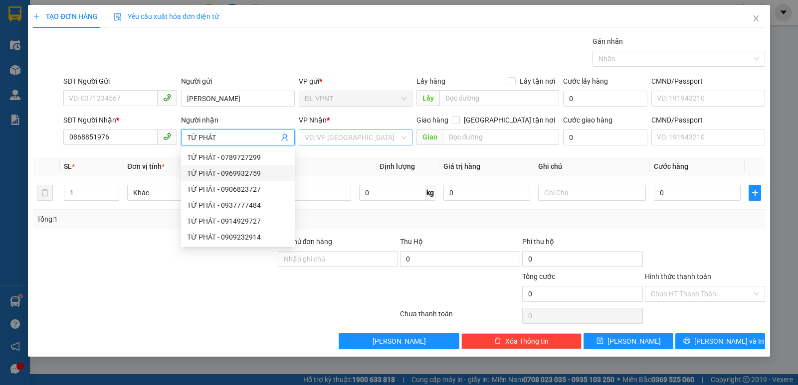
type input "TỨ PHÁT"
click at [340, 133] on input "search" at bounding box center [352, 137] width 95 height 15
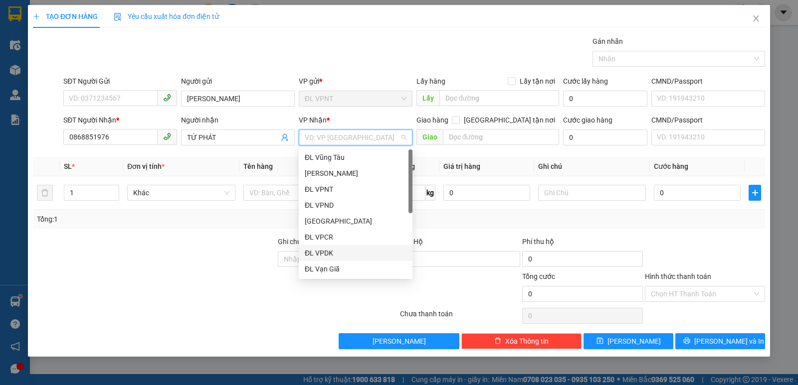
scroll to position [16, 0]
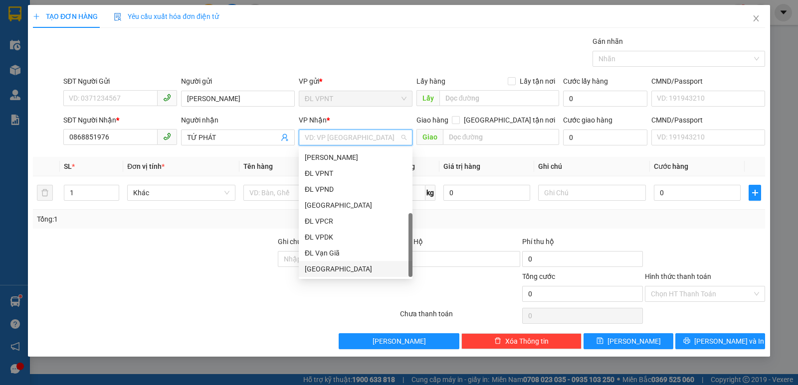
click at [328, 267] on div "[GEOGRAPHIC_DATA]" at bounding box center [356, 269] width 102 height 11
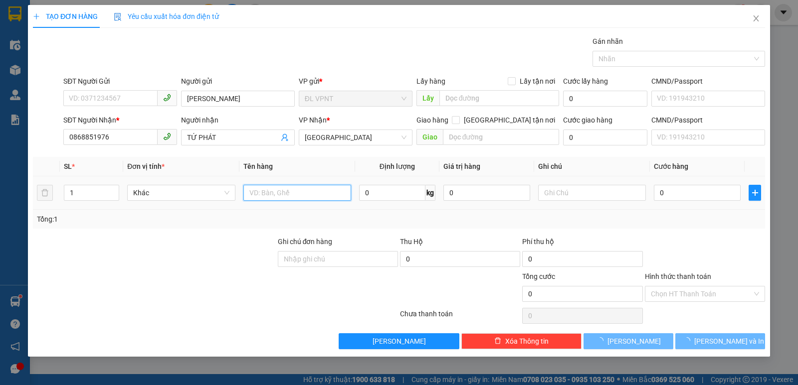
click at [272, 192] on input "text" at bounding box center [297, 193] width 108 height 16
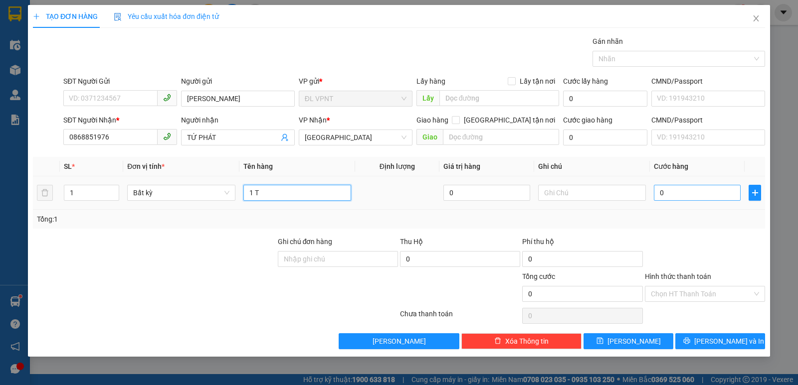
type input "1 T"
click at [683, 191] on input "0" at bounding box center [697, 193] width 87 height 16
type input "3"
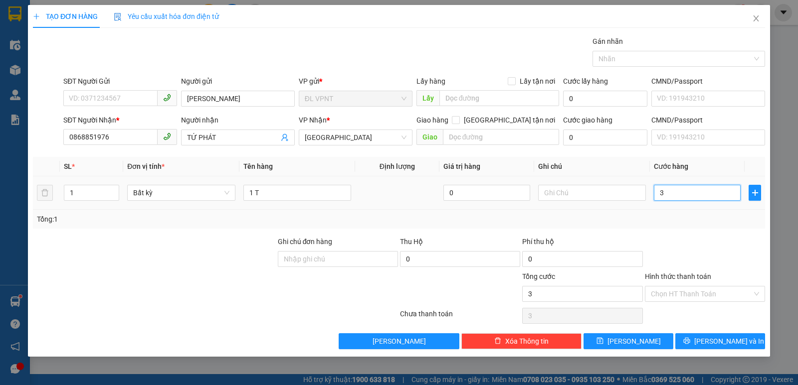
type input "30"
type input "30.000"
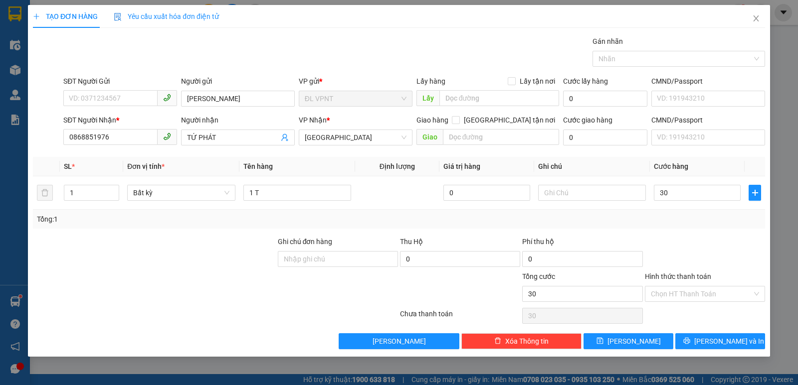
type input "30.000"
click at [743, 336] on button "[PERSON_NAME] và In" at bounding box center [720, 342] width 90 height 16
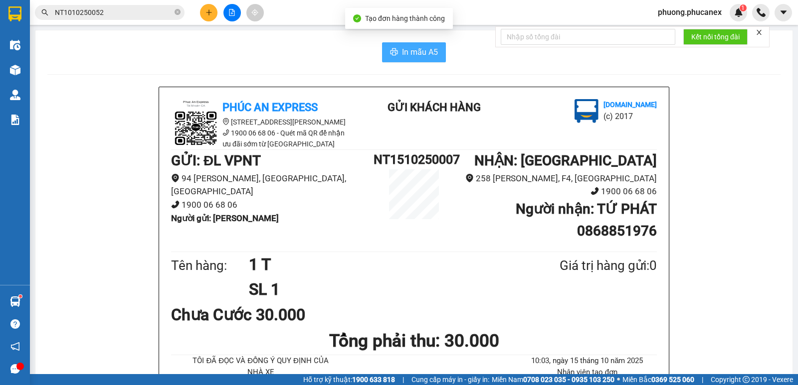
click at [415, 53] on span "In mẫu A5" at bounding box center [420, 52] width 36 height 12
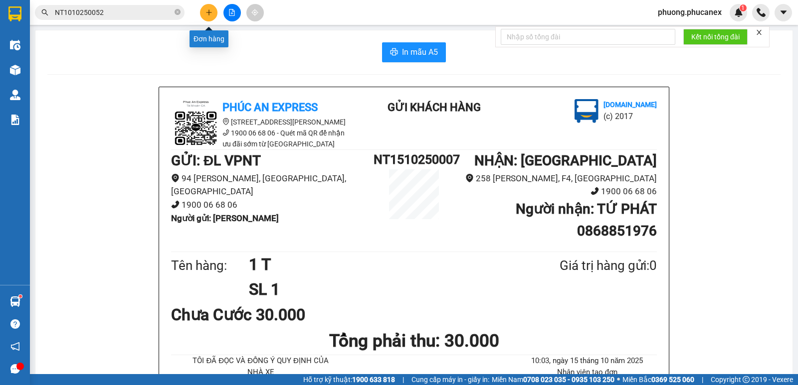
click at [209, 13] on icon "plus" at bounding box center [208, 11] width 0 height 5
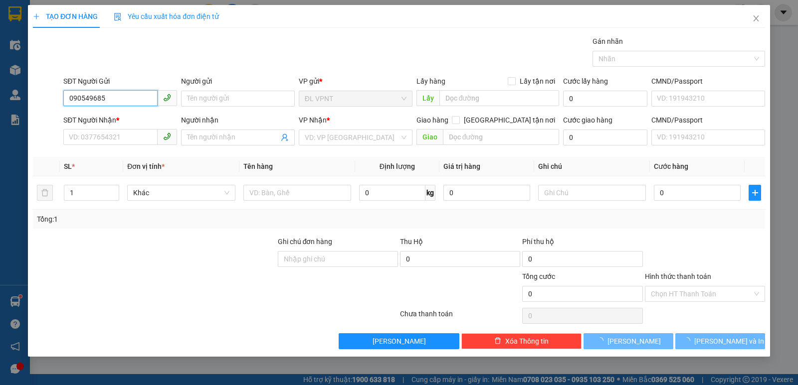
type input "0905496858"
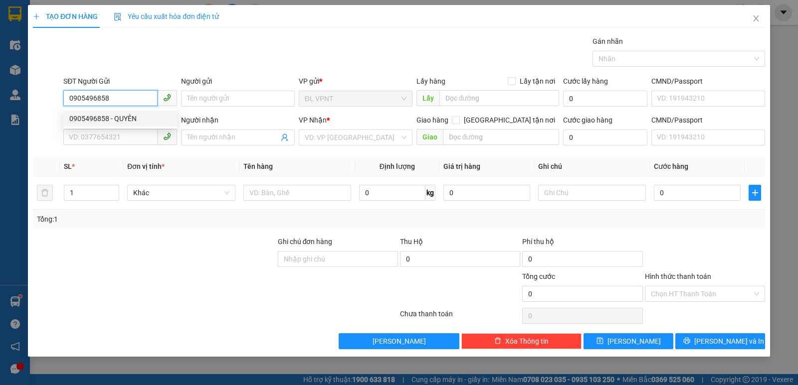
click at [132, 113] on div "0905496858 - QUYÊN" at bounding box center [120, 118] width 102 height 11
type input "QUYÊN"
type input "0366119633"
type input "QUYÊN"
type input "0905496858"
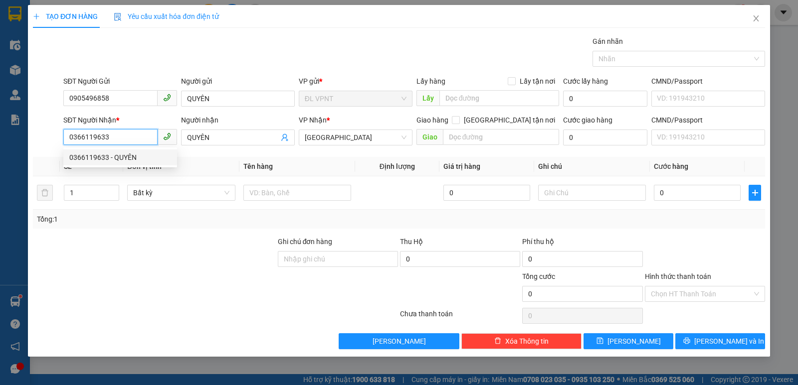
drag, startPoint x: 108, startPoint y: 139, endPoint x: 57, endPoint y: 149, distance: 51.2
click at [57, 149] on div "SĐT Người Nhận * 0366119633 Người nhận QUYÊN VP Nhận * ĐL Quận 1 Giao hàng Giao…" at bounding box center [399, 132] width 734 height 35
type input "0345748134"
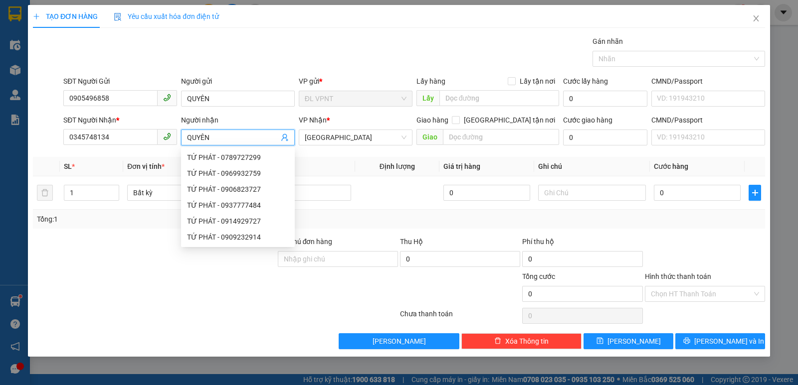
drag, startPoint x: 214, startPoint y: 138, endPoint x: 177, endPoint y: 139, distance: 37.9
click at [177, 139] on div "SĐT Người Nhận * 0345748134 Người nhận QUYÊN VP Nhận * ĐL Quận 1 Giao hàng [GEO…" at bounding box center [414, 132] width 706 height 35
paste input "Ê"
paste input "ỆP"
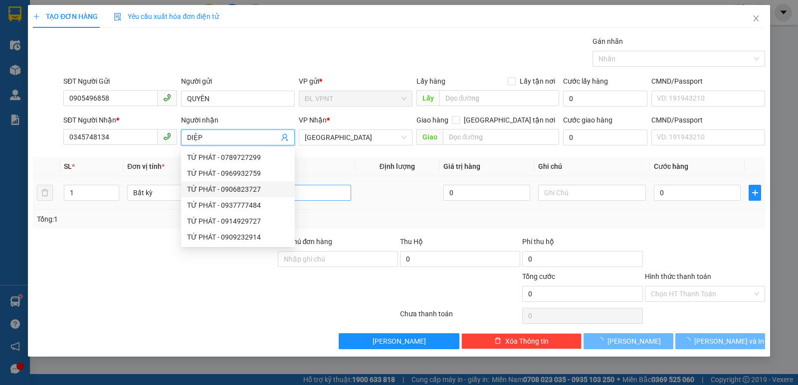
type input "DIỆP"
click at [333, 194] on input "text" at bounding box center [297, 193] width 108 height 16
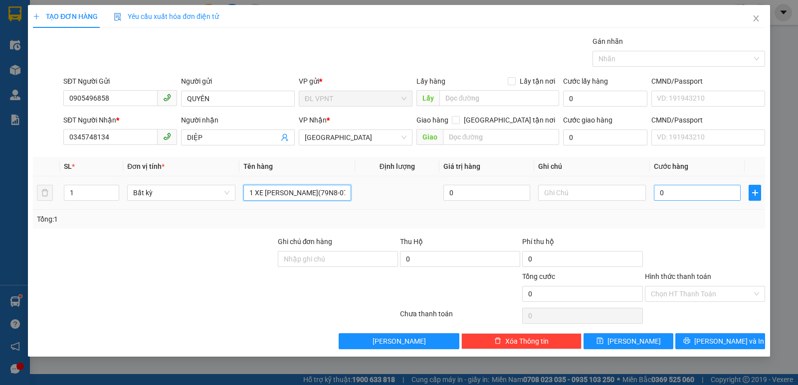
type input "1 XE [PERSON_NAME](79N8-0728)"
click at [692, 193] on input "0" at bounding box center [697, 193] width 87 height 16
type input "5"
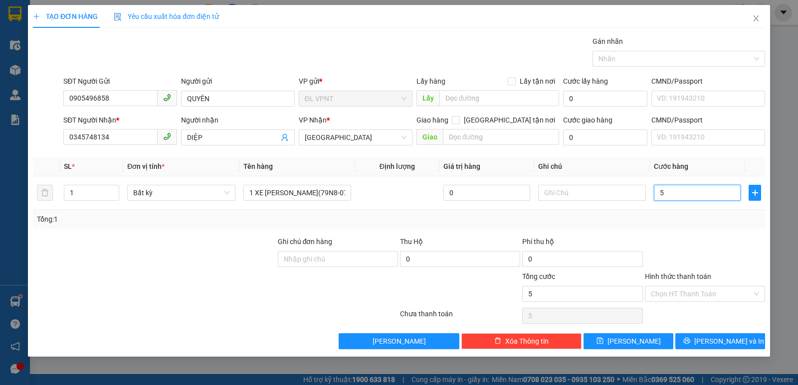
type input "50"
type input "500"
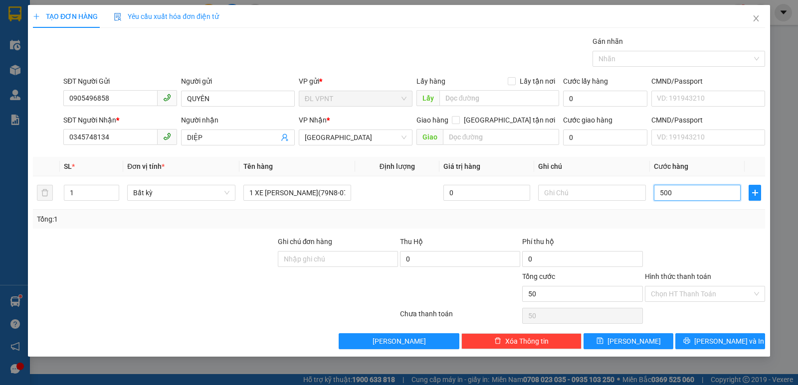
type input "500"
click at [562, 197] on input "text" at bounding box center [592, 193] width 108 height 16
type input "500.000"
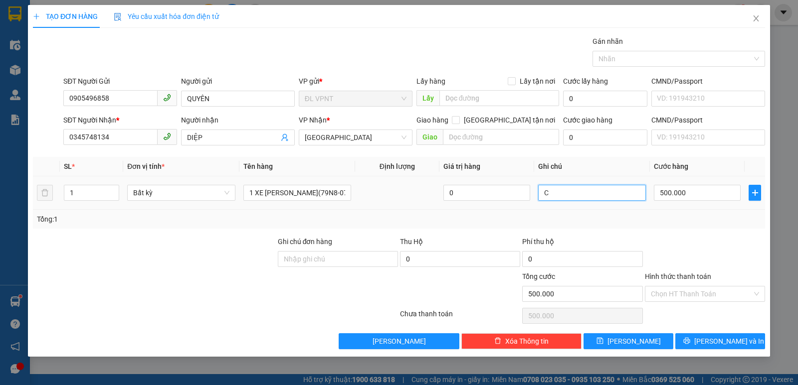
paste input "Ó"
paste input "Á"
type input "CÓ KHOÁ"
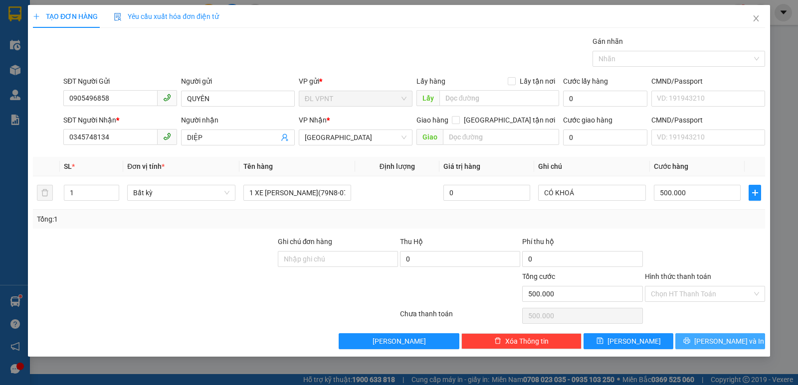
click at [709, 336] on button "[PERSON_NAME] và In" at bounding box center [720, 342] width 90 height 16
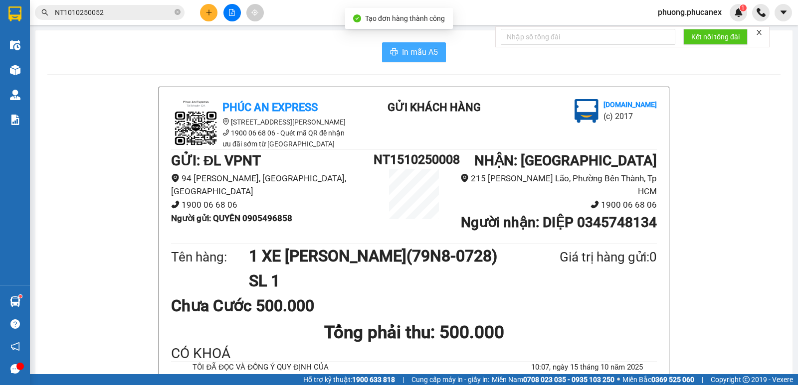
click at [405, 49] on span "In mẫu A5" at bounding box center [420, 52] width 36 height 12
drag, startPoint x: 302, startPoint y: 217, endPoint x: 246, endPoint y: 217, distance: 55.4
click at [246, 217] on li "Người gửi : QUYÊN 0905496858" at bounding box center [272, 218] width 202 height 13
copy b "0905496858"
click at [215, 4] on div at bounding box center [231, 12] width 75 height 17
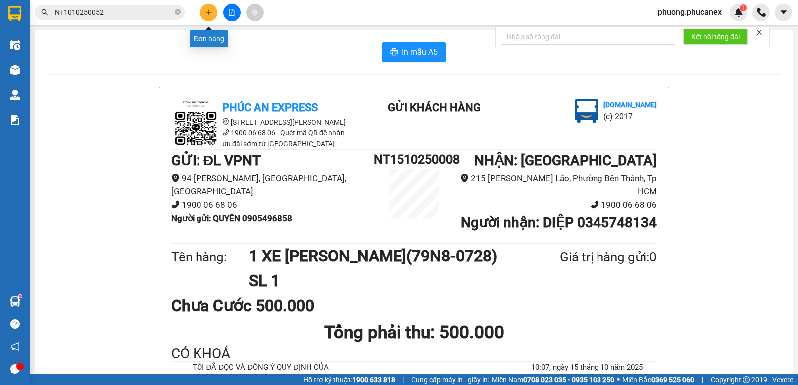
click at [208, 14] on icon "plus" at bounding box center [208, 12] width 7 height 7
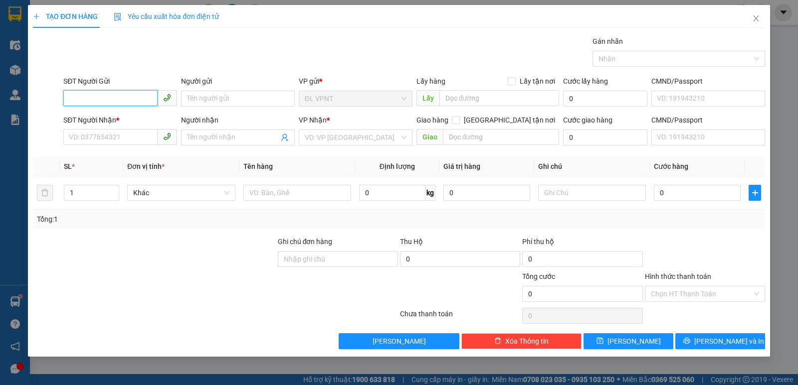
click at [82, 97] on input "SĐT Người Gửi" at bounding box center [110, 98] width 94 height 16
paste input "0905496858"
type input "0905496858"
click at [130, 118] on div "0905496858 - QUYÊN" at bounding box center [120, 118] width 102 height 11
type input "QUYÊN"
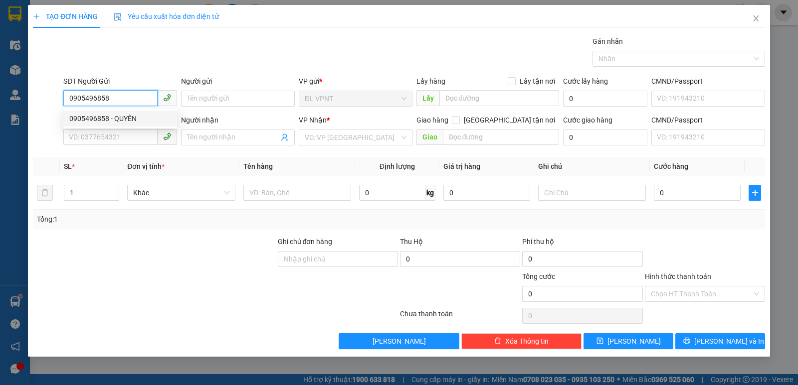
type input "0345748134"
type input "DIỆP"
type input "0905496858"
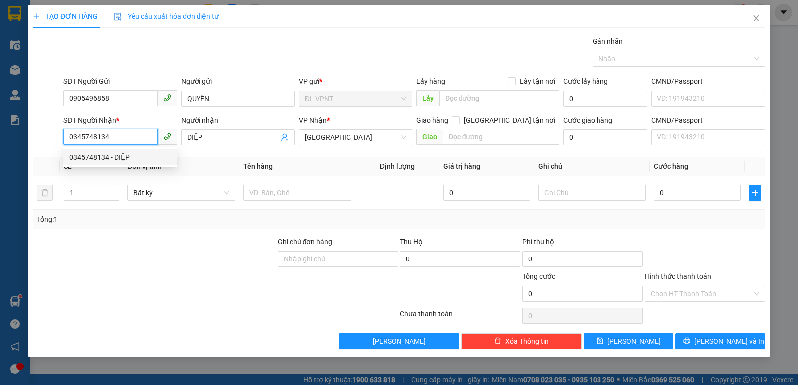
drag, startPoint x: 100, startPoint y: 137, endPoint x: 54, endPoint y: 142, distance: 46.1
click at [56, 142] on div "SĐT Người Nhận * 0345748134 Người nhận DIỆP VP Nhận * ĐL Quận 1 Giao hàng Giao …" at bounding box center [399, 132] width 734 height 35
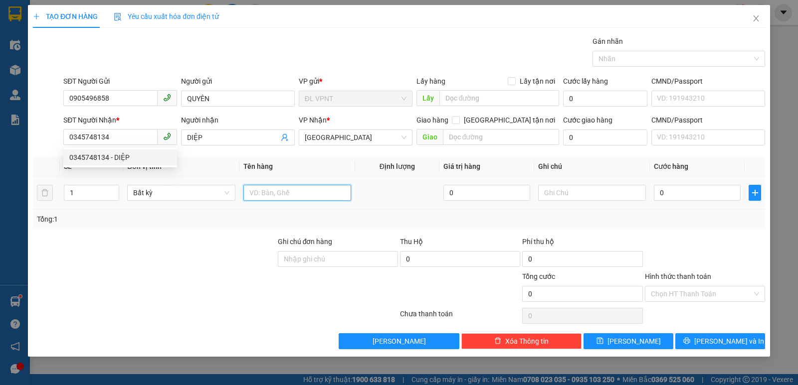
click at [256, 197] on input "text" at bounding box center [297, 193] width 108 height 16
type input "1 XE NOVO(95D1-19524)"
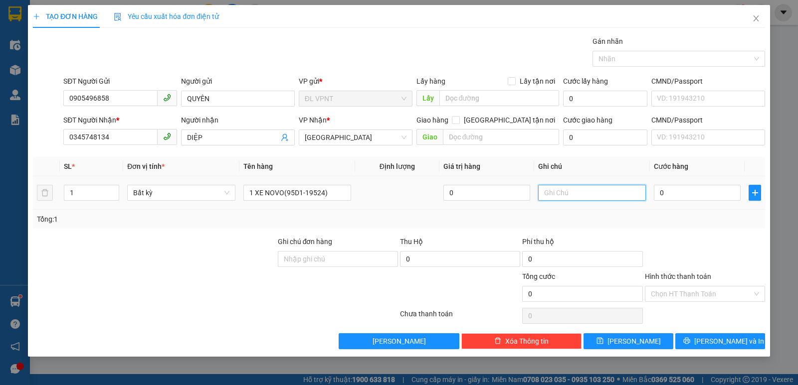
click at [572, 196] on input "text" at bounding box center [592, 193] width 108 height 16
paste input "Ó"
paste input "Á"
type input "CÓ KHOÁ"
click at [666, 191] on input "0" at bounding box center [697, 193] width 87 height 16
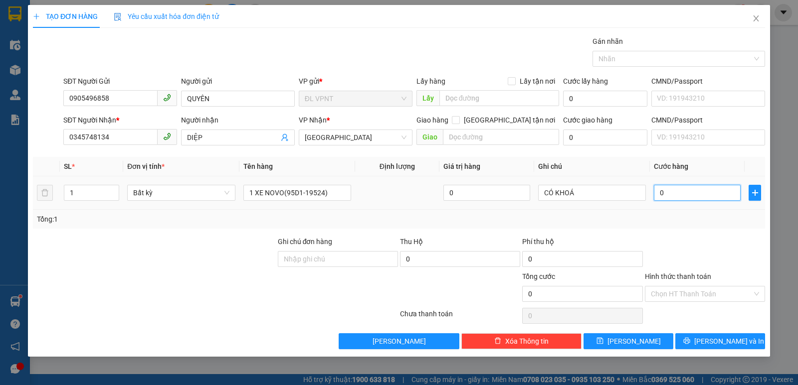
type input "5"
type input "50"
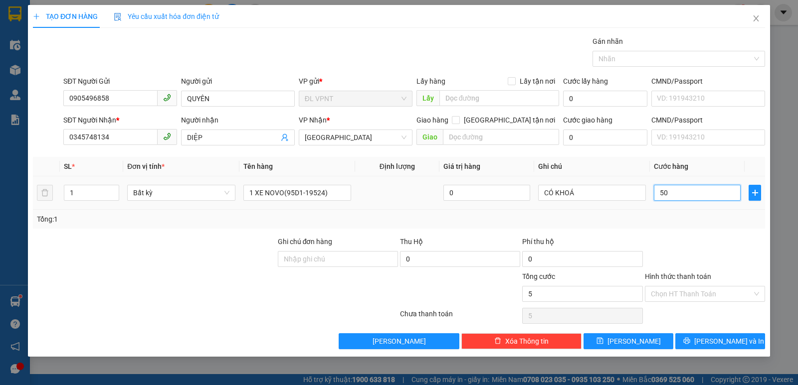
type input "50"
type input "500"
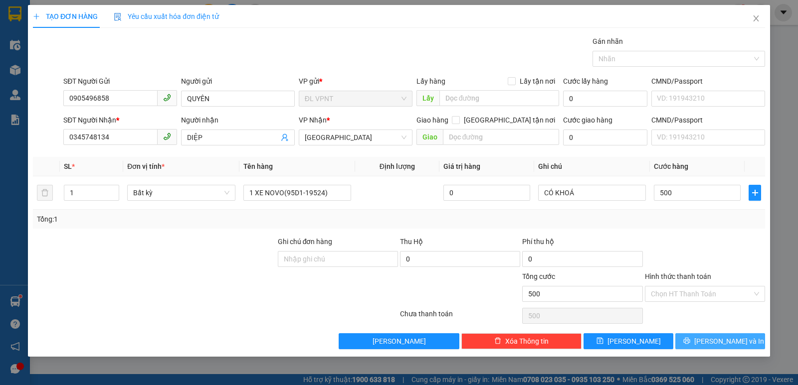
click at [690, 338] on icon "printer" at bounding box center [686, 341] width 6 height 6
type input "500.000"
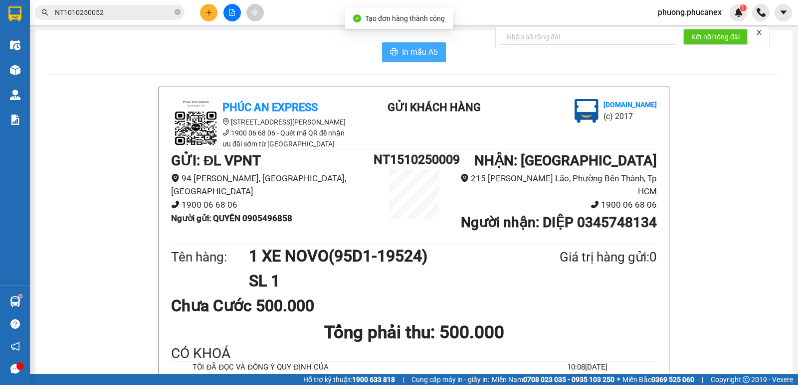
click at [390, 51] on icon "printer" at bounding box center [394, 52] width 8 height 8
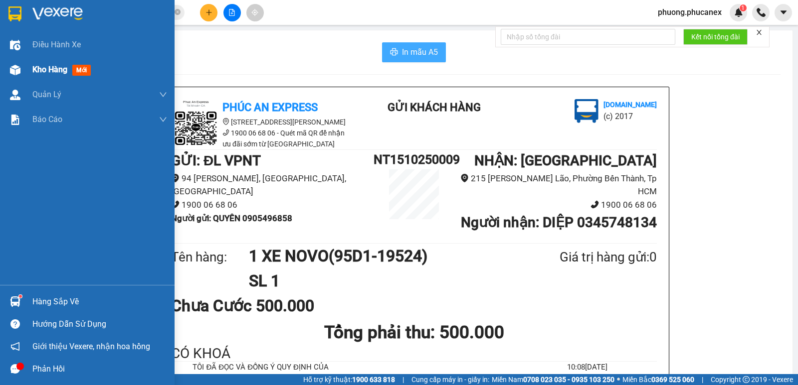
click at [49, 73] on span "Kho hàng" at bounding box center [49, 69] width 35 height 9
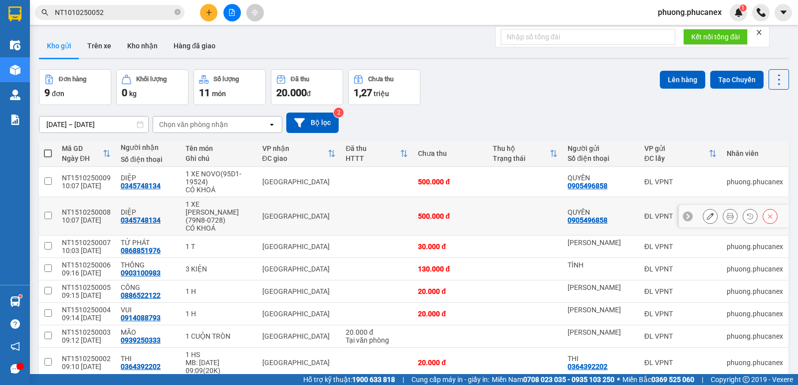
click at [727, 213] on icon at bounding box center [730, 216] width 7 height 7
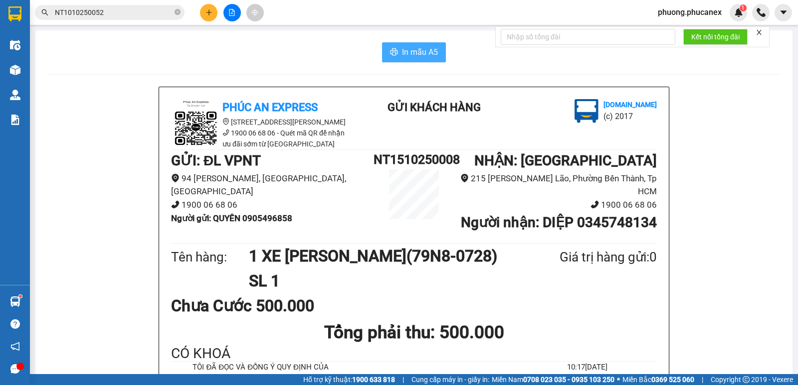
click at [402, 51] on span "In mẫu A5" at bounding box center [420, 52] width 36 height 12
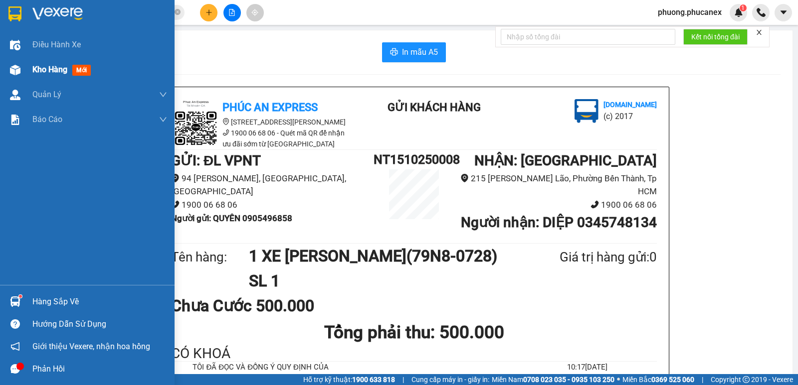
click at [47, 70] on span "Kho hàng" at bounding box center [49, 69] width 35 height 9
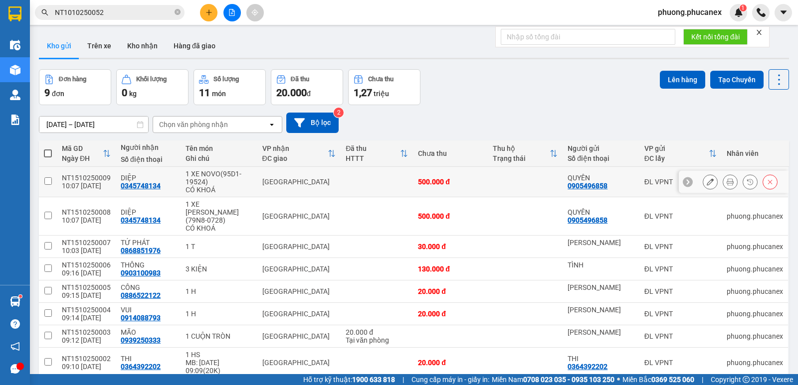
click at [727, 182] on icon at bounding box center [730, 182] width 7 height 7
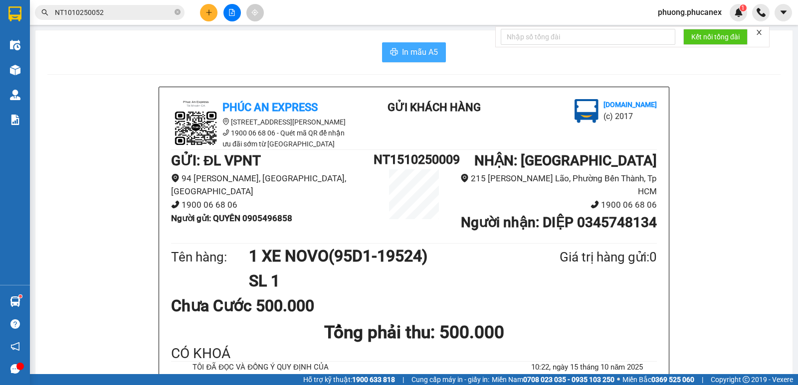
click at [417, 46] on span "In mẫu A5" at bounding box center [420, 52] width 36 height 12
